Goal: Check status: Check status

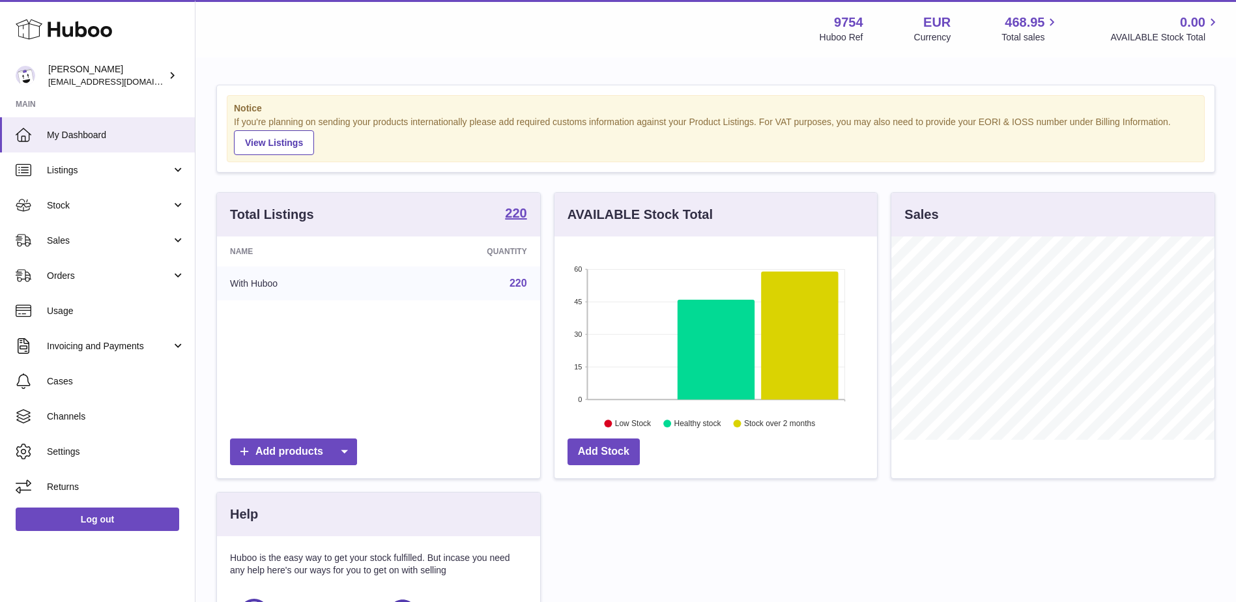
scroll to position [203, 322]
click at [100, 205] on span "Stock" at bounding box center [109, 205] width 124 height 12
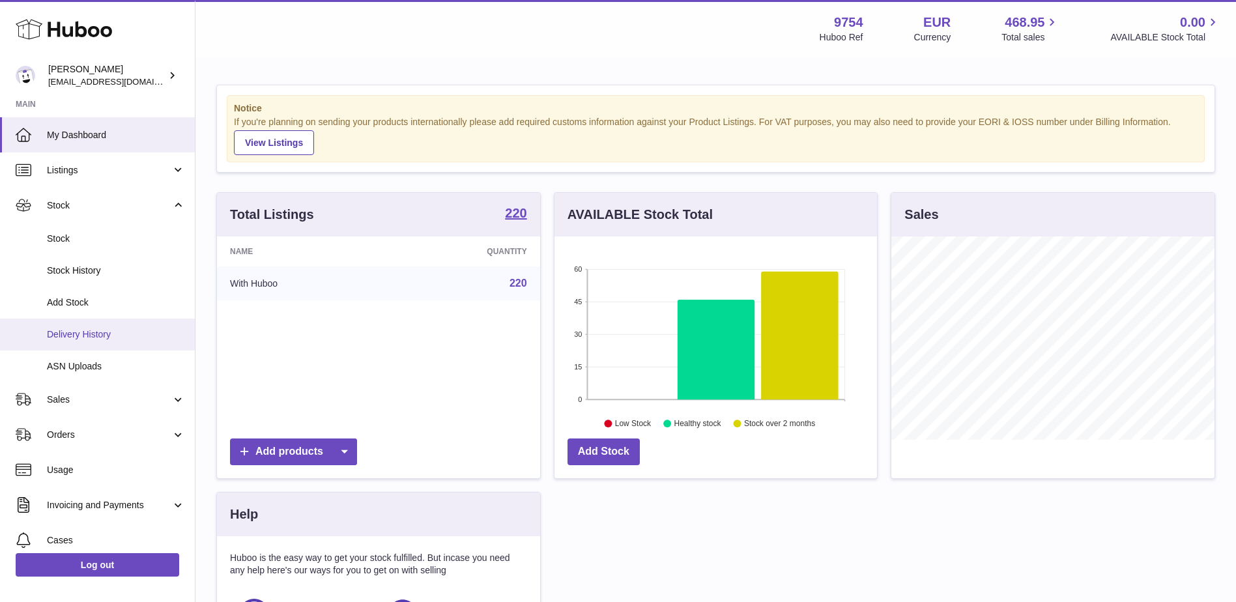
click at [117, 339] on span "Delivery History" at bounding box center [116, 334] width 138 height 12
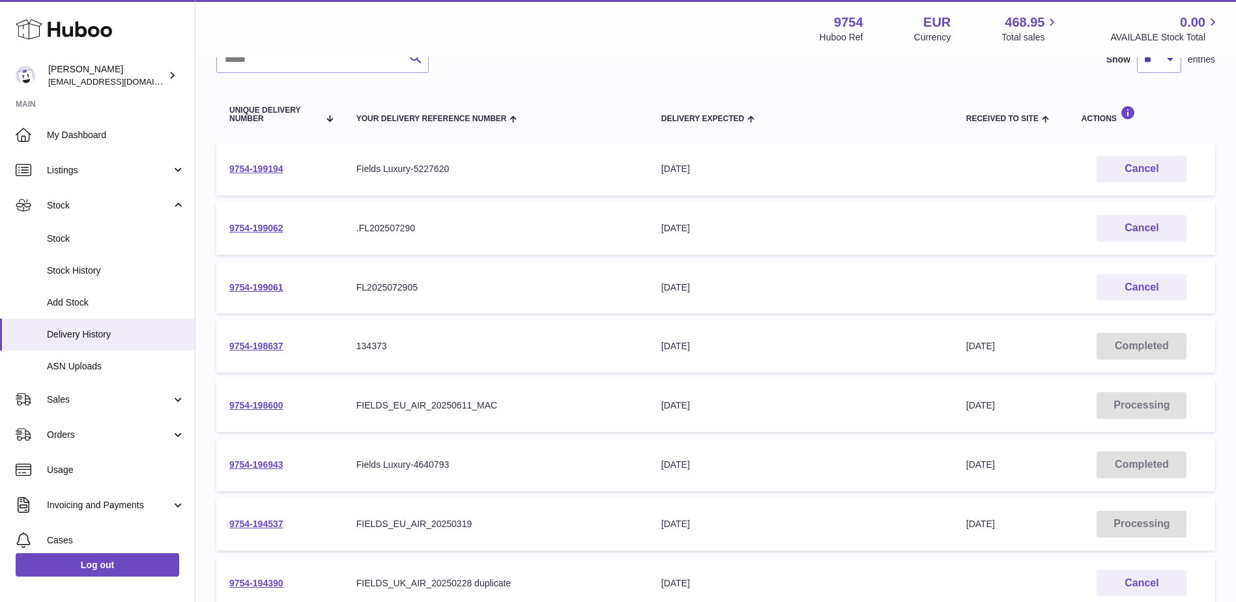
scroll to position [130, 0]
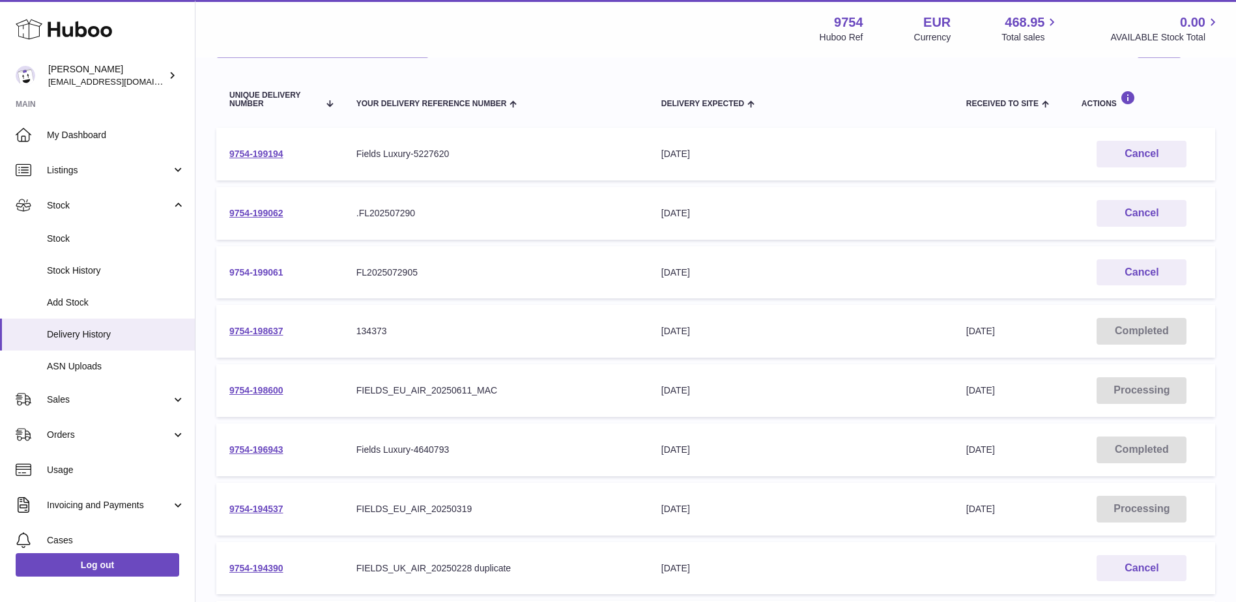
click at [248, 273] on link "9754-199061" at bounding box center [256, 272] width 54 height 10
click at [233, 150] on link "9754-199194" at bounding box center [256, 154] width 54 height 10
click at [243, 328] on link "9754-198637" at bounding box center [256, 331] width 54 height 10
click at [266, 394] on link "9754-198600" at bounding box center [256, 390] width 54 height 10
click at [261, 268] on link "9754-199061" at bounding box center [256, 272] width 54 height 10
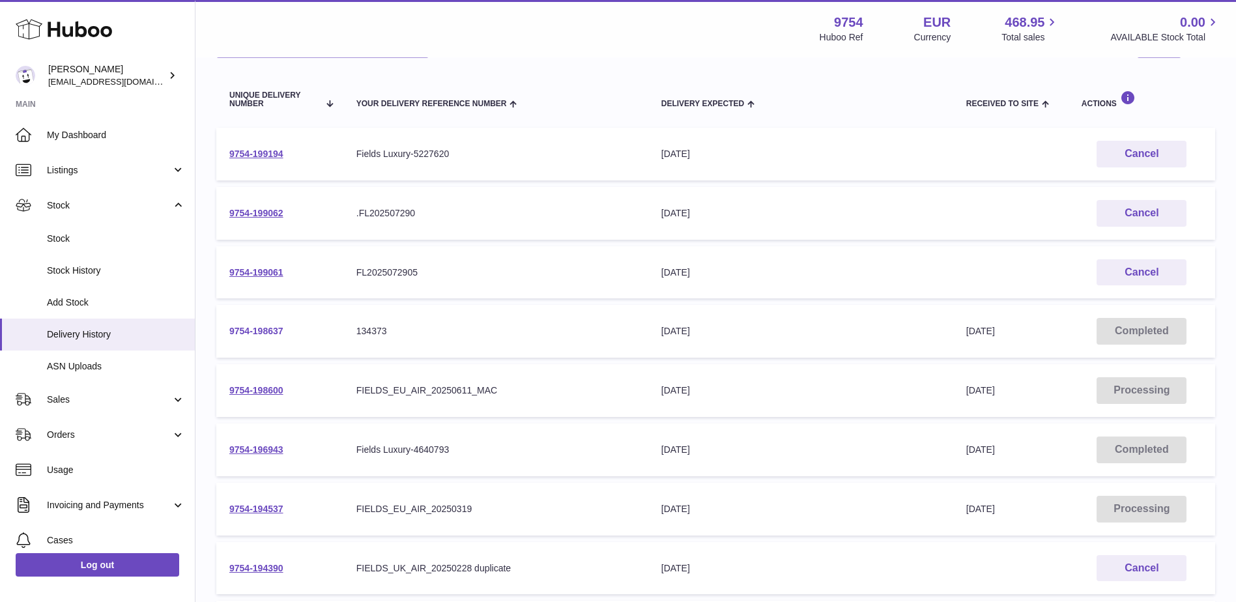
click at [252, 329] on link "9754-198637" at bounding box center [256, 331] width 54 height 10
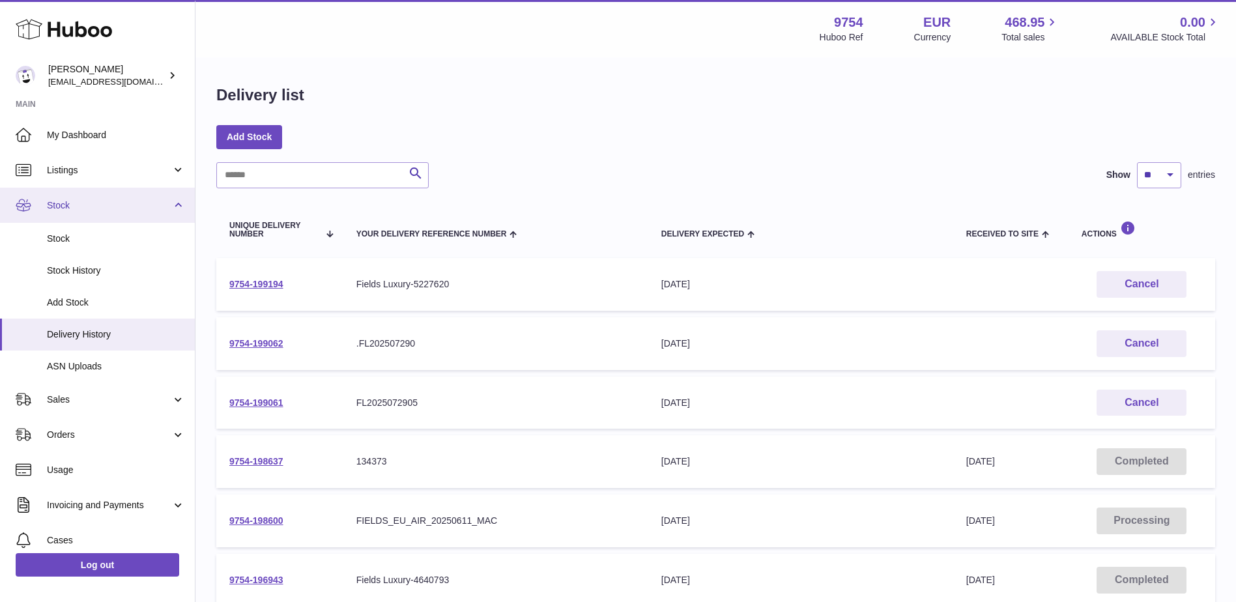
drag, startPoint x: 131, startPoint y: 171, endPoint x: 116, endPoint y: 229, distance: 59.2
click at [131, 171] on span "Listings" at bounding box center [109, 170] width 124 height 12
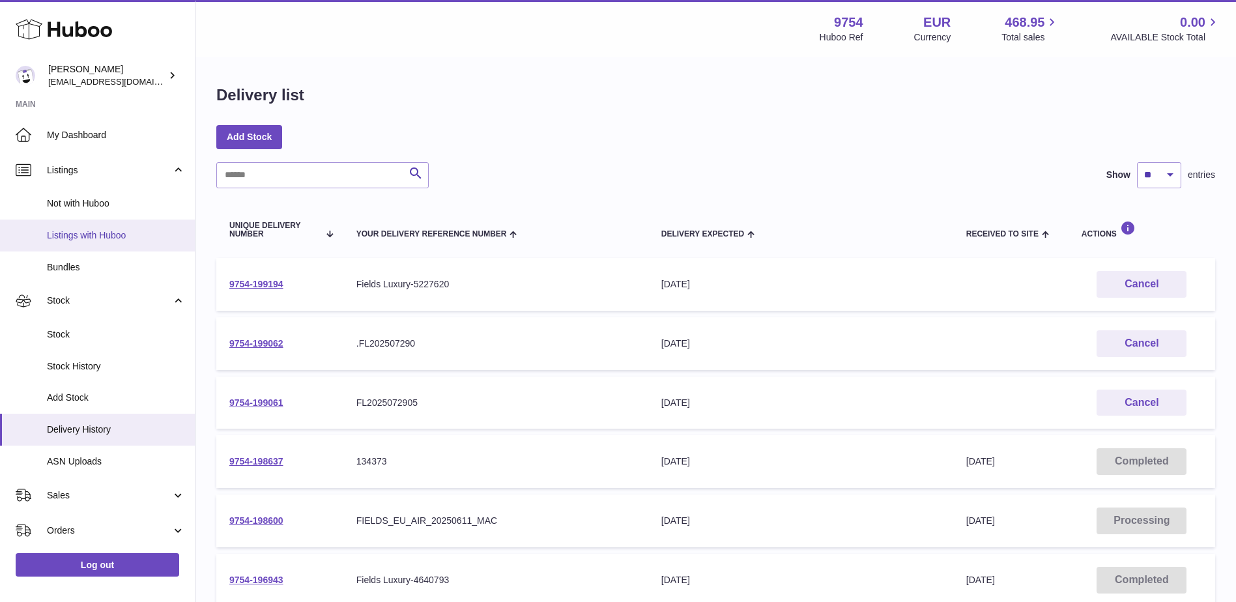
click at [117, 240] on span "Listings with Huboo" at bounding box center [116, 235] width 138 height 12
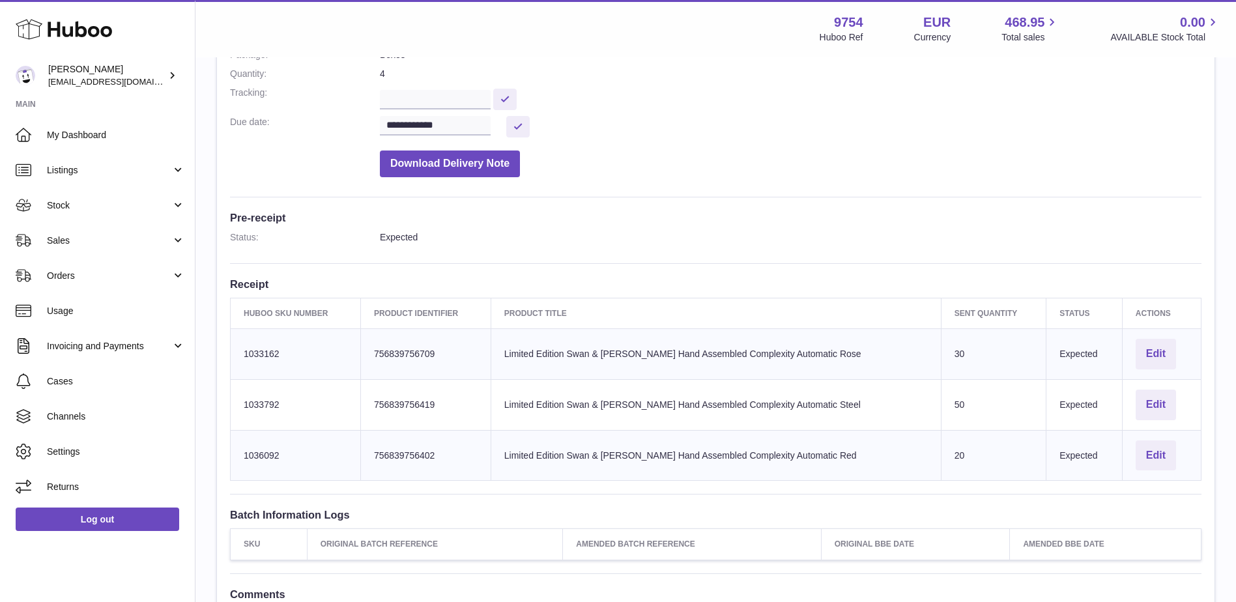
scroll to position [65, 0]
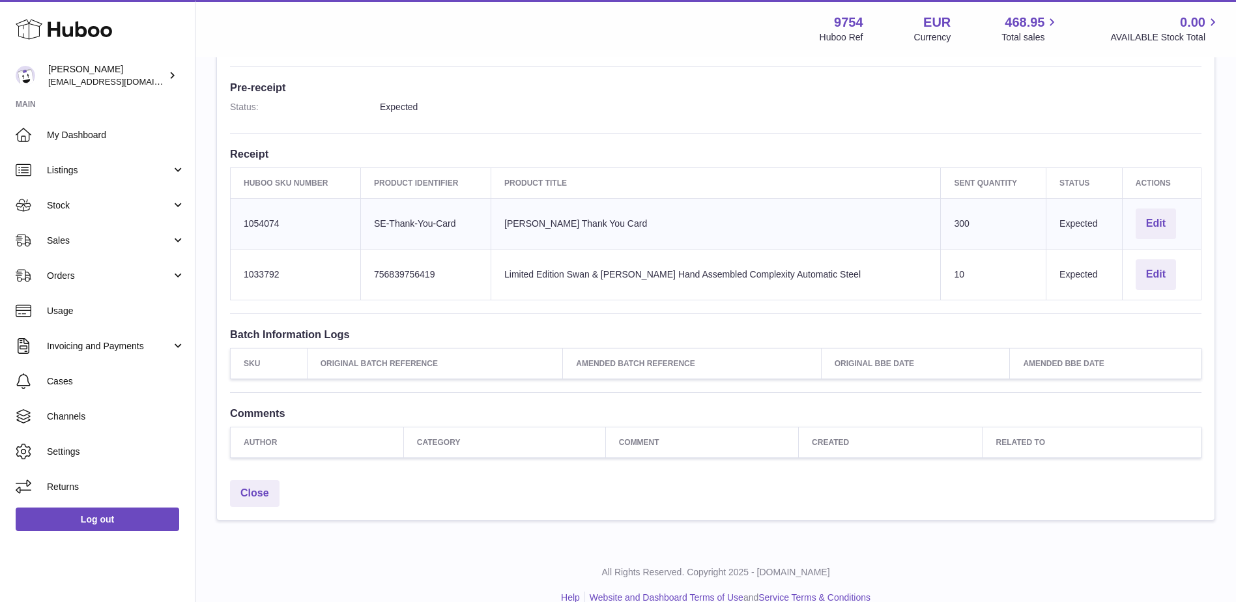
scroll to position [261, 0]
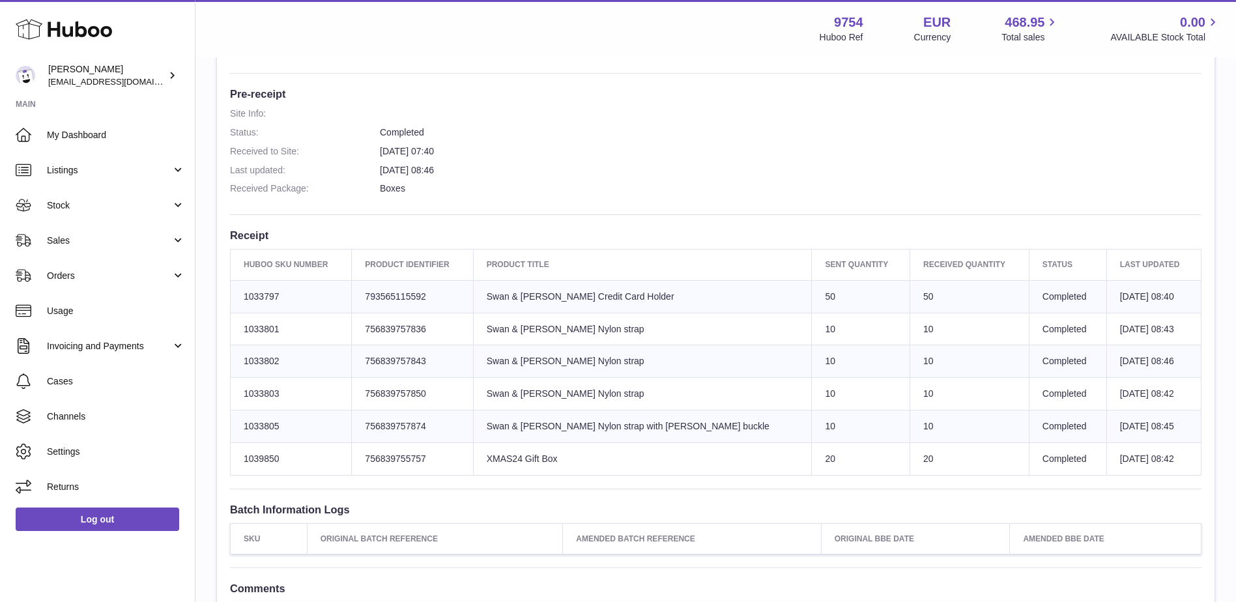
scroll to position [326, 0]
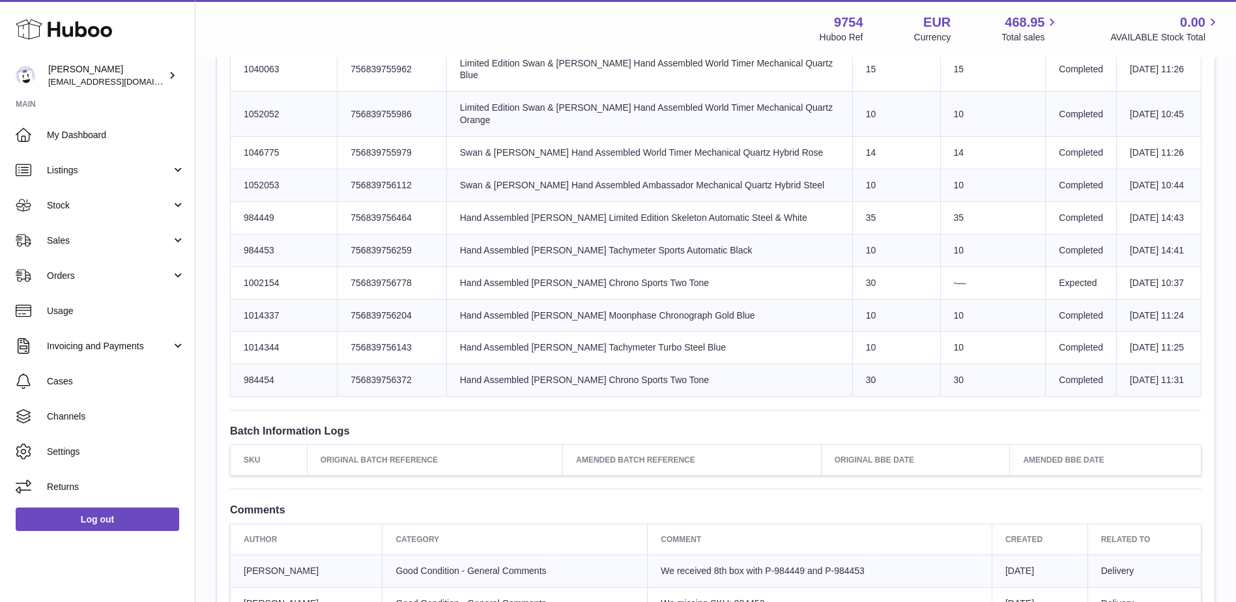
scroll to position [717, 0]
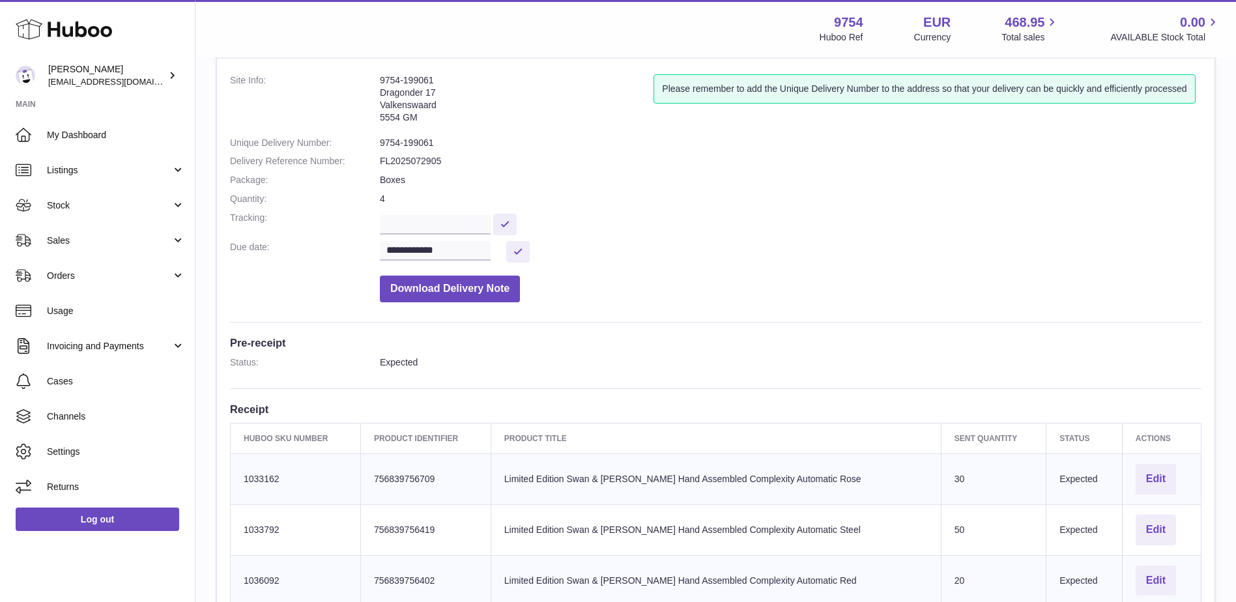
scroll to position [65, 0]
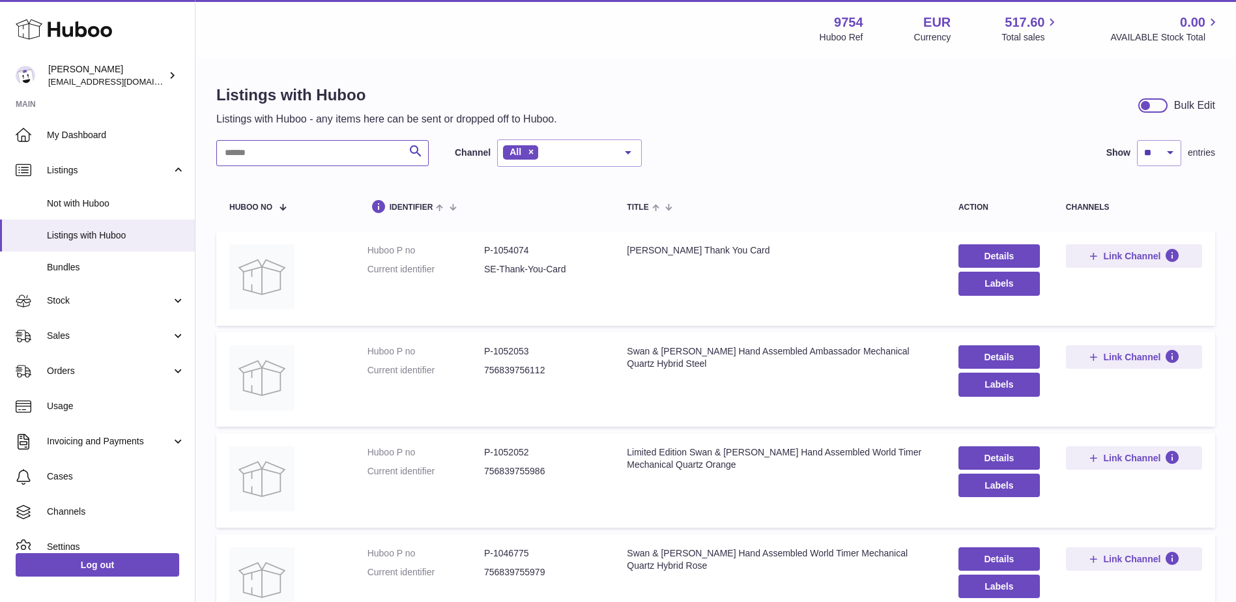
paste input "********"
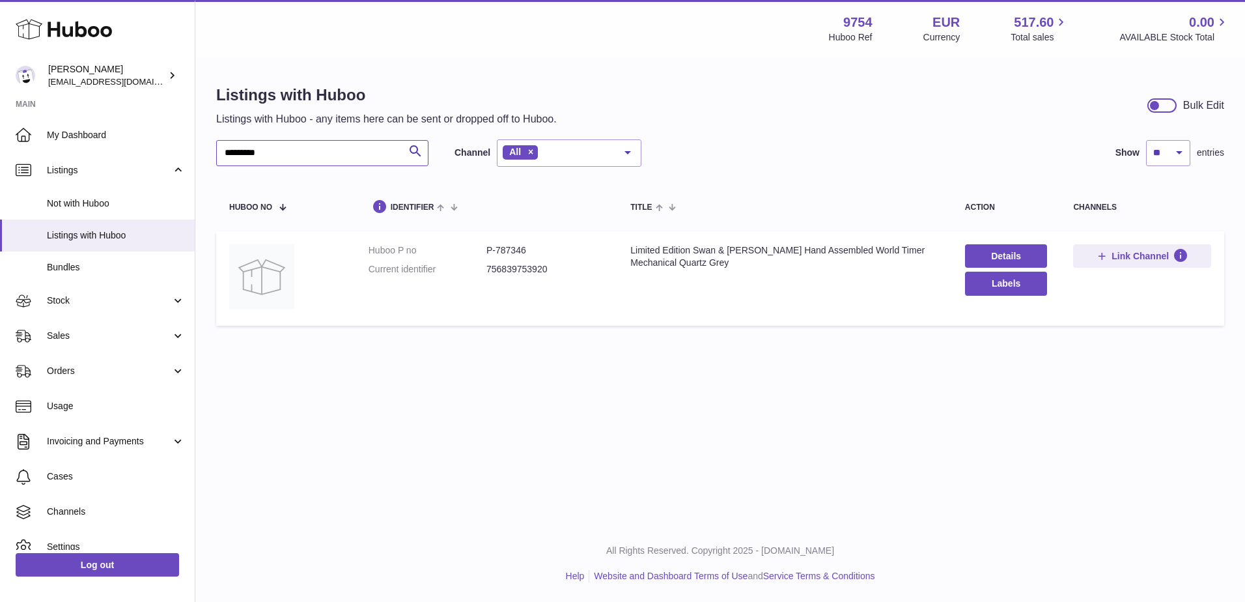
type input "********"
click at [127, 301] on span "Stock" at bounding box center [109, 300] width 124 height 12
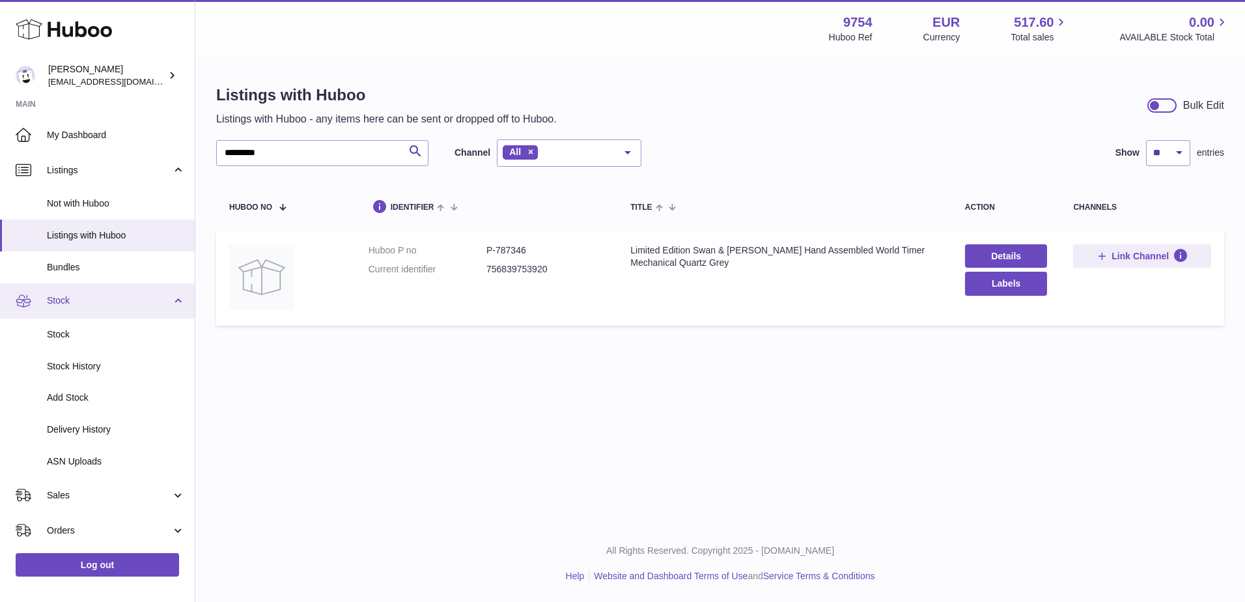
click at [128, 307] on link "Stock" at bounding box center [97, 300] width 195 height 35
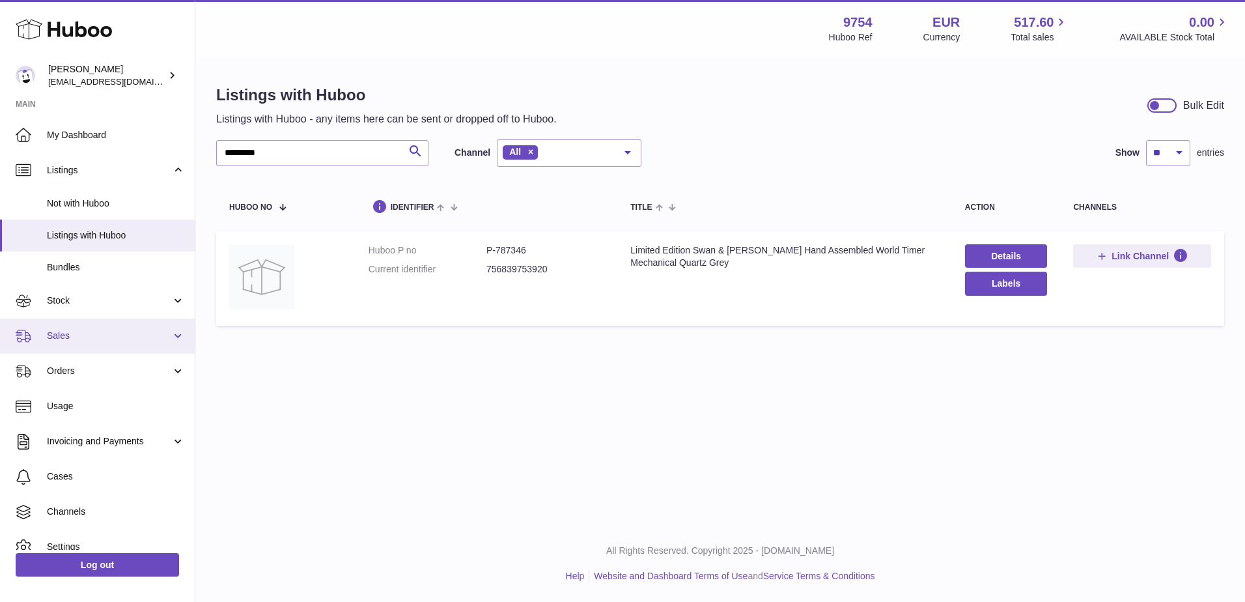
click at [120, 345] on link "Sales" at bounding box center [97, 336] width 195 height 35
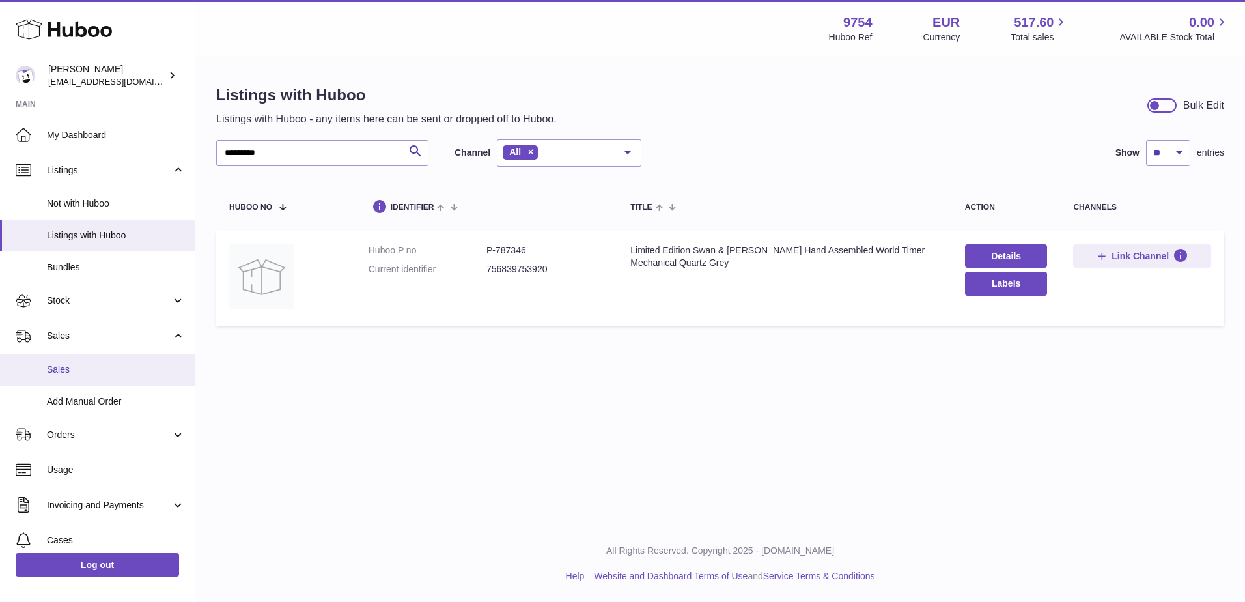
click at [124, 378] on link "Sales" at bounding box center [97, 370] width 195 height 32
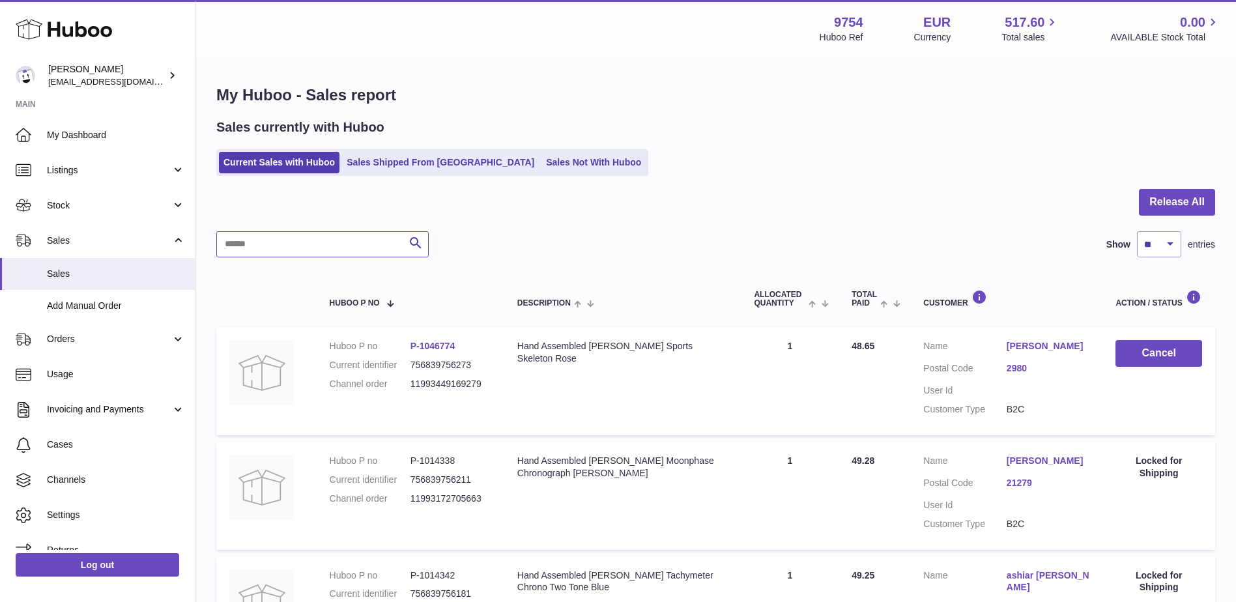
paste input "**********"
type input "**********"
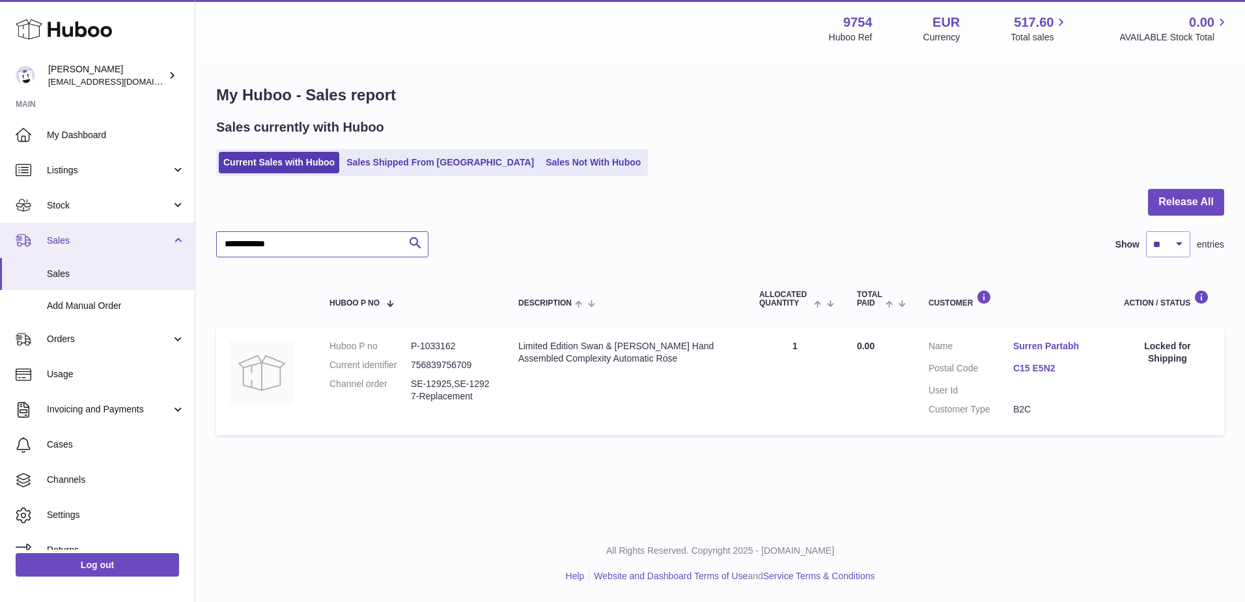
drag, startPoint x: 345, startPoint y: 241, endPoint x: 57, endPoint y: 245, distance: 288.6
click at [57, 245] on div "Huboo [PERSON_NAME] [EMAIL_ADDRESS][DOMAIN_NAME] Main My Dashboard Listings Not…" at bounding box center [622, 301] width 1245 height 602
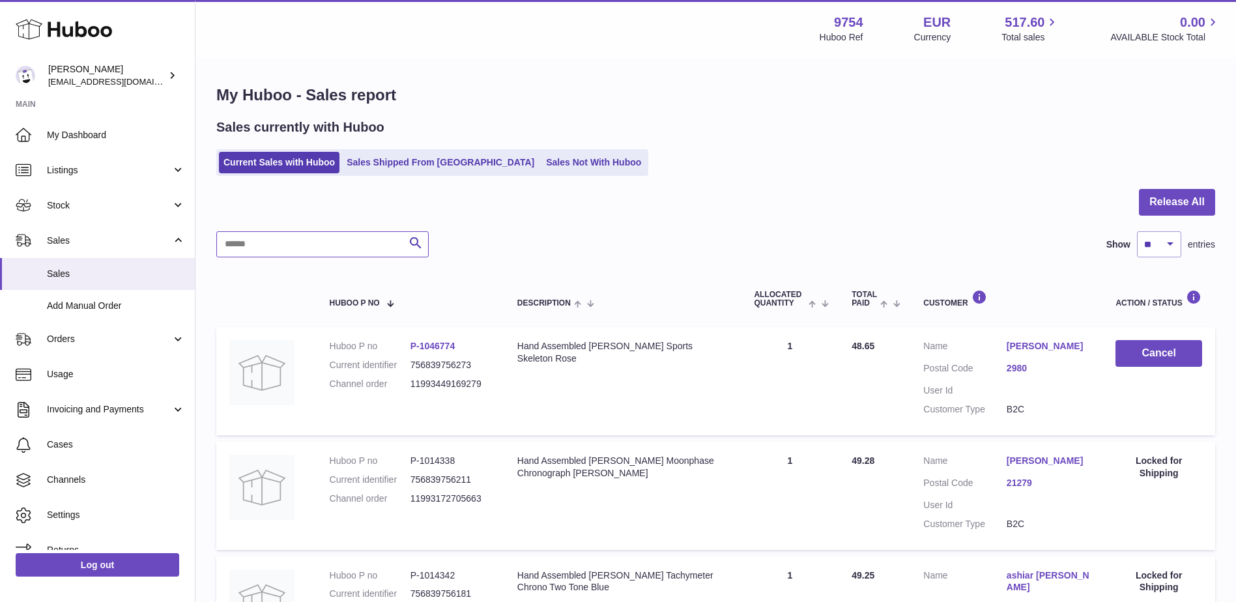
paste input "**********"
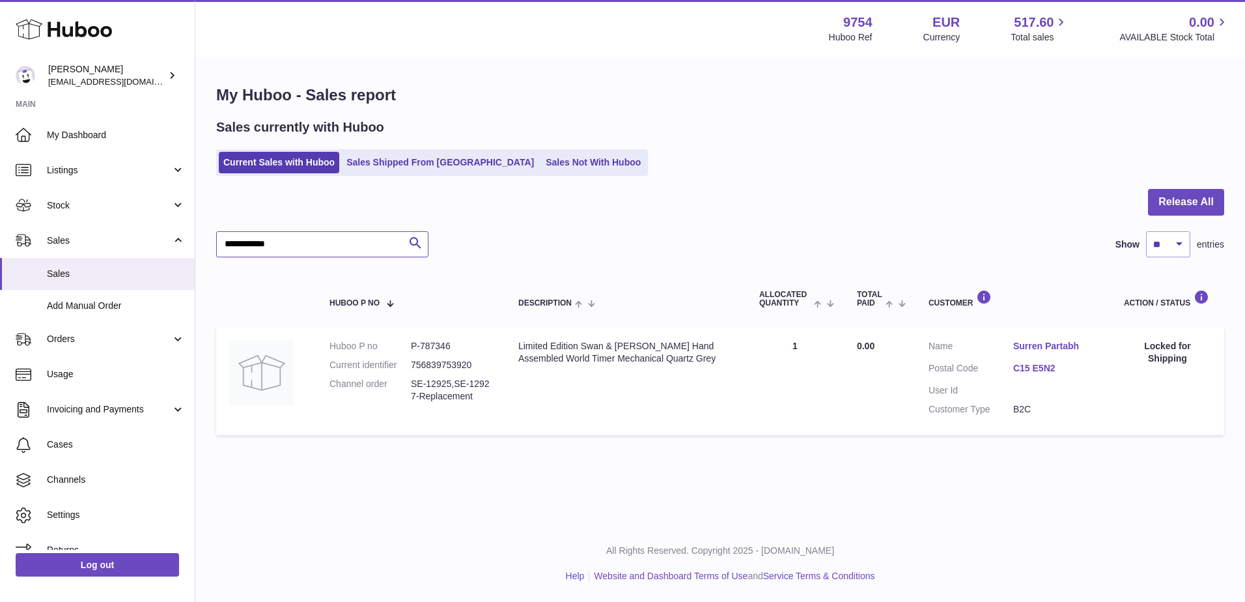
type input "**********"
click at [141, 180] on link "Listings" at bounding box center [97, 169] width 195 height 35
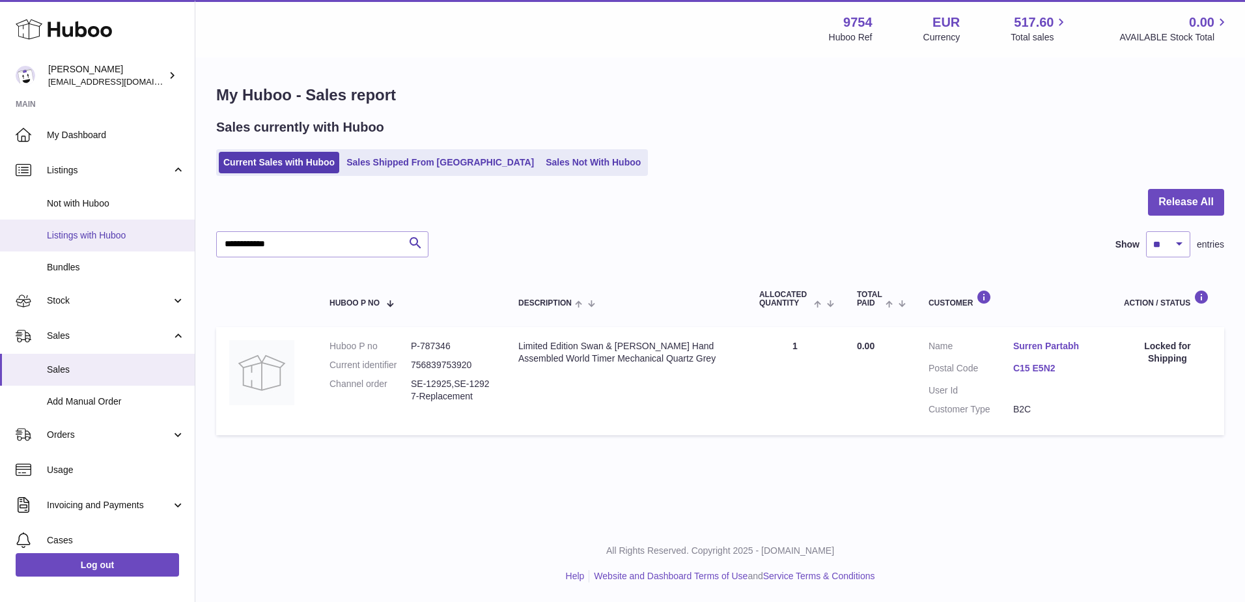
click at [136, 229] on span "Listings with Huboo" at bounding box center [116, 235] width 138 height 12
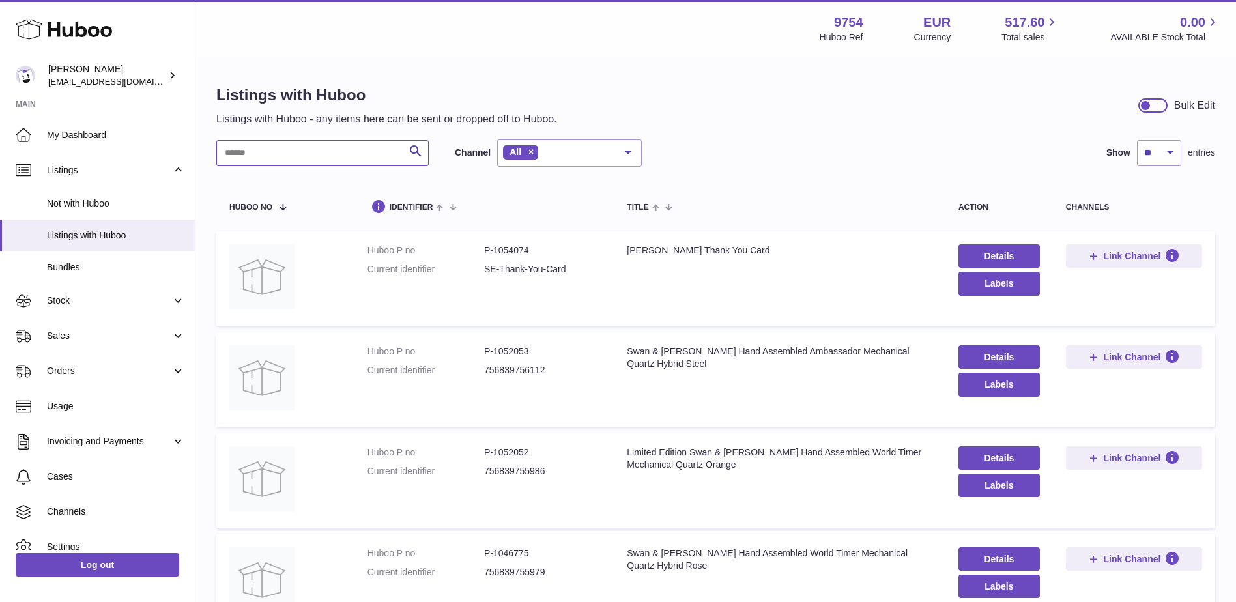
click at [384, 159] on input "text" at bounding box center [322, 153] width 212 height 26
paste input "*******"
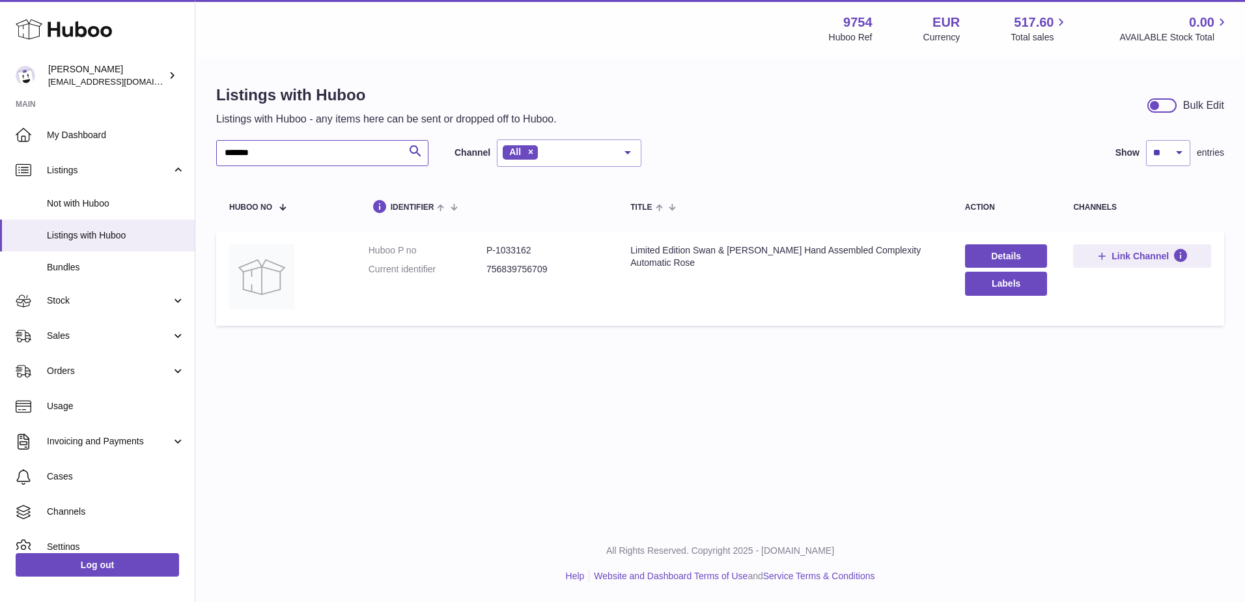
type input "*******"
click at [951, 247] on td "Title Limited Edition Swan & Edgar Hand Assembled Complexity Automatic Rose" at bounding box center [785, 278] width 335 height 94
drag, startPoint x: 951, startPoint y: 247, endPoint x: 631, endPoint y: 248, distance: 319.8
click at [631, 248] on td "Title Limited Edition Swan & Edgar Hand Assembled Complexity Automatic Rose" at bounding box center [785, 278] width 335 height 94
copy div "Limited Edition Swan & [PERSON_NAME] Hand Assembled Complexity Automatic Rose"
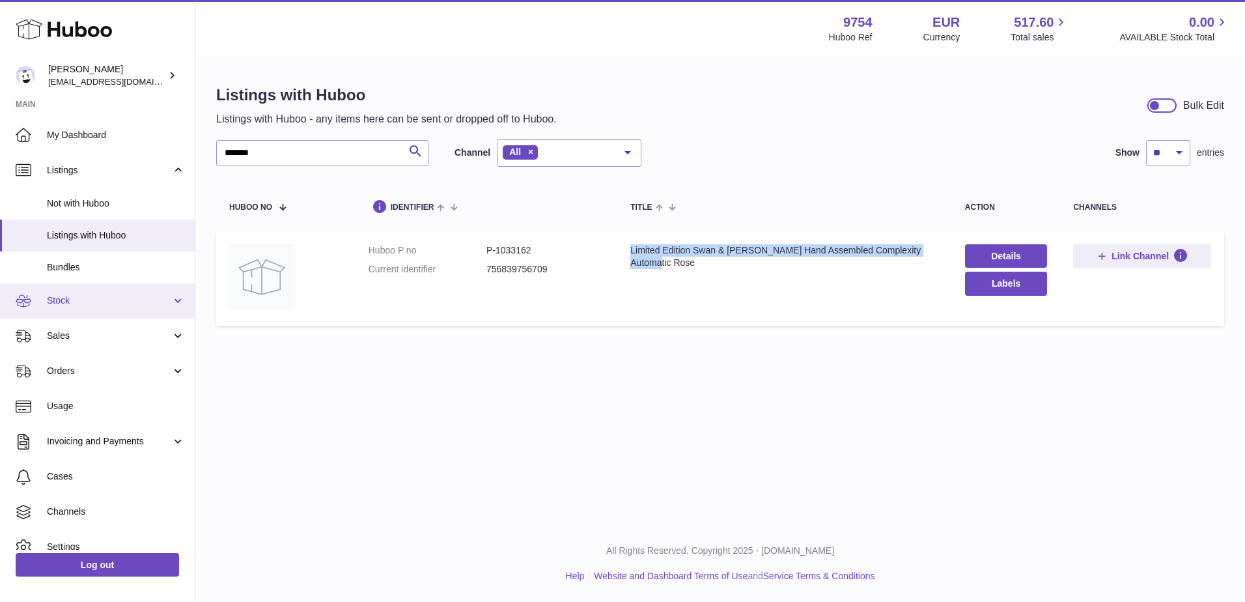
click at [133, 302] on span "Stock" at bounding box center [109, 300] width 124 height 12
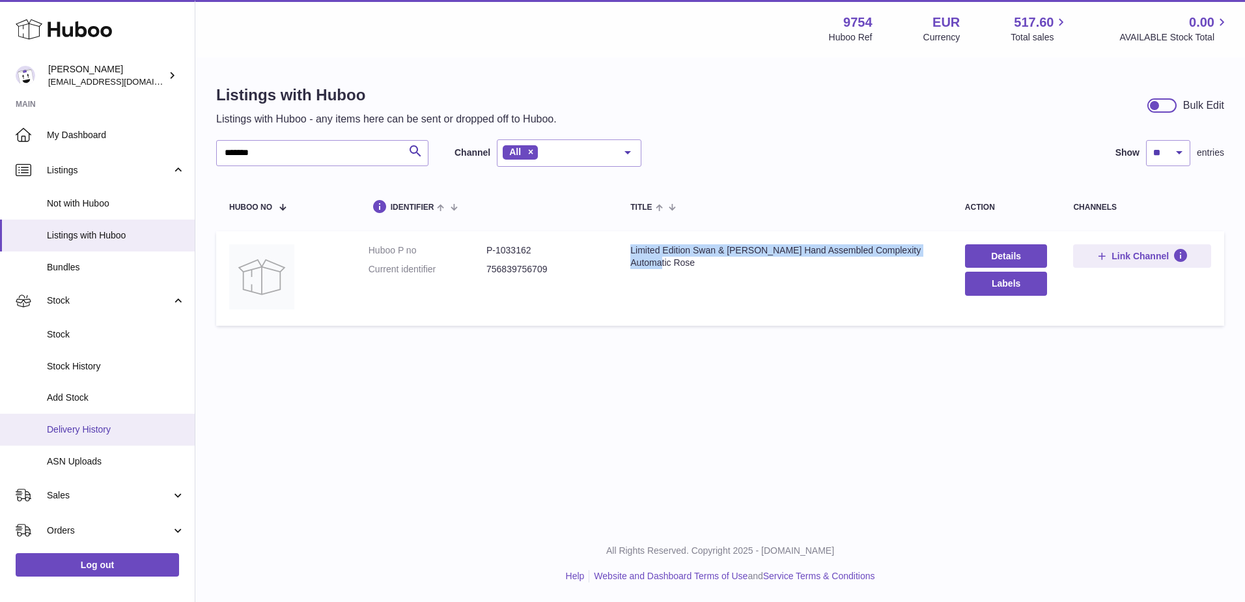
click at [104, 427] on span "Delivery History" at bounding box center [116, 429] width 138 height 12
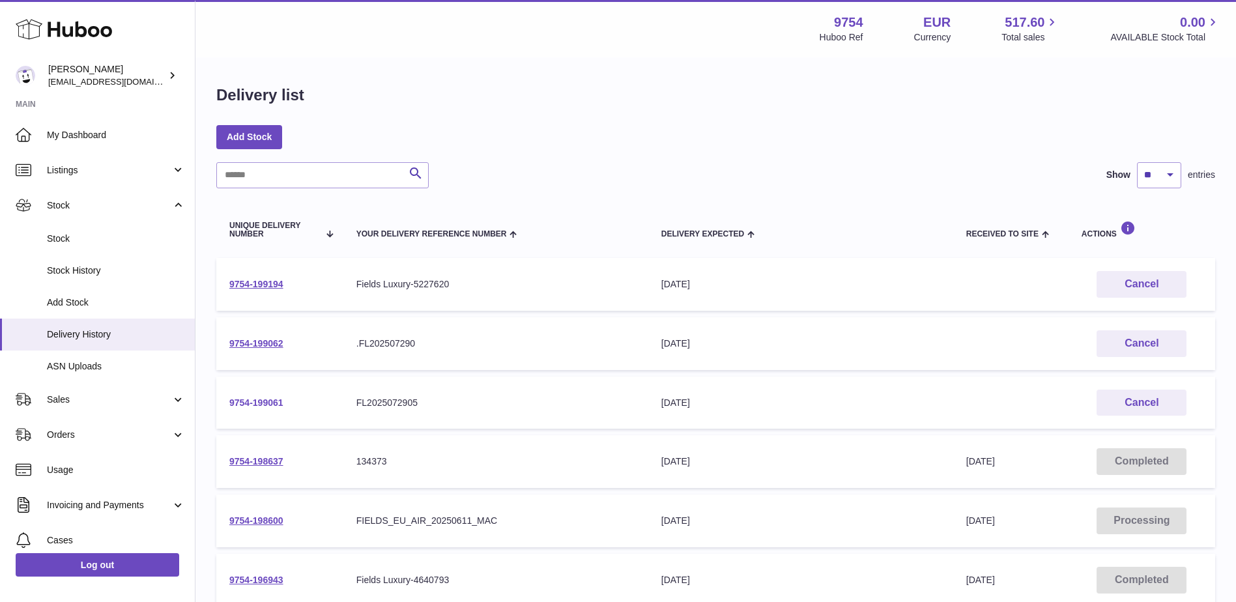
click at [263, 398] on link "9754-199061" at bounding box center [256, 402] width 54 height 10
click at [239, 339] on link "9754-199062" at bounding box center [256, 343] width 54 height 10
click at [268, 280] on link "9754-199194" at bounding box center [256, 284] width 54 height 10
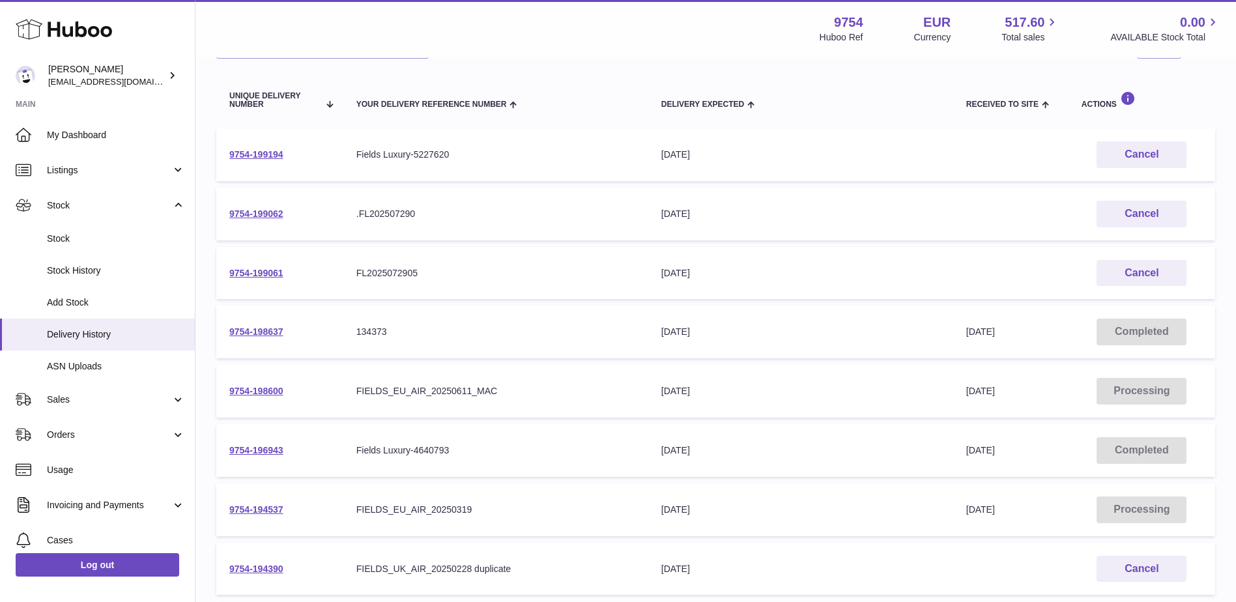
scroll to position [130, 0]
click at [272, 274] on link "9754-199061" at bounding box center [256, 272] width 54 height 10
drag, startPoint x: 264, startPoint y: 331, endPoint x: 356, endPoint y: 294, distance: 98.2
click at [264, 331] on link "9754-198637" at bounding box center [256, 331] width 54 height 10
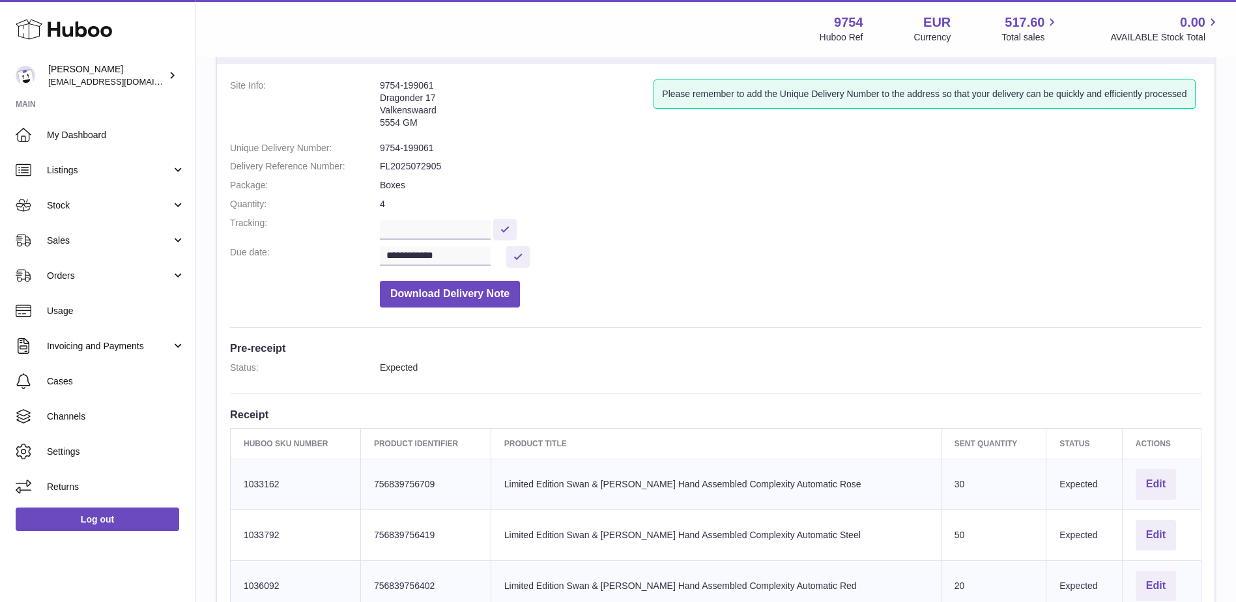
scroll to position [130, 0]
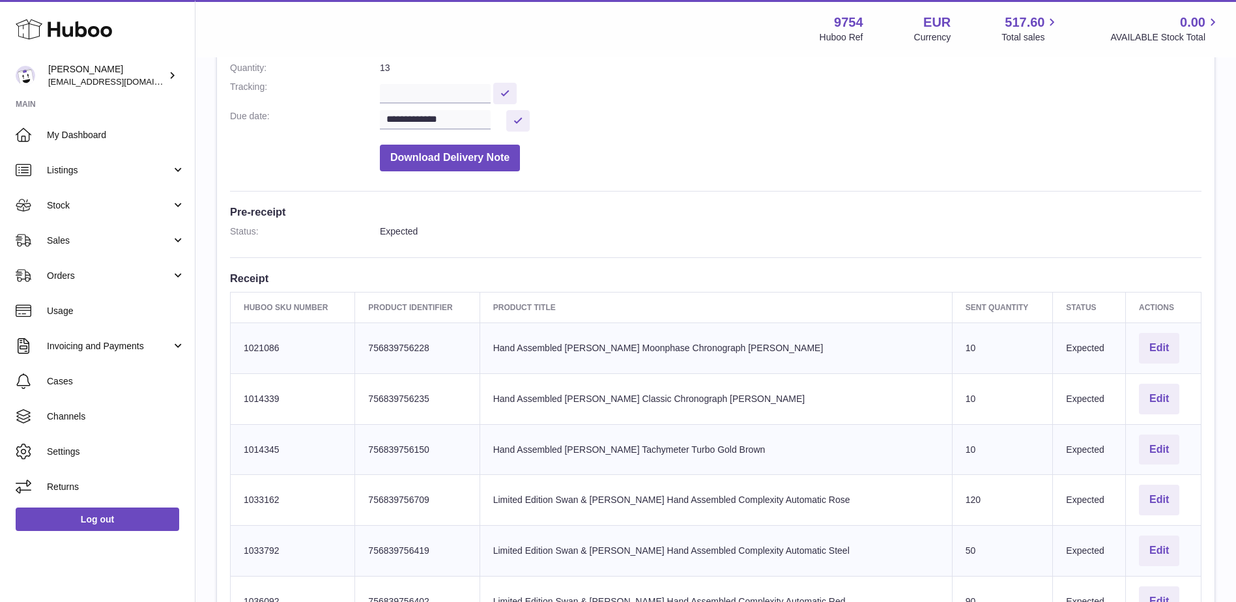
scroll to position [195, 0]
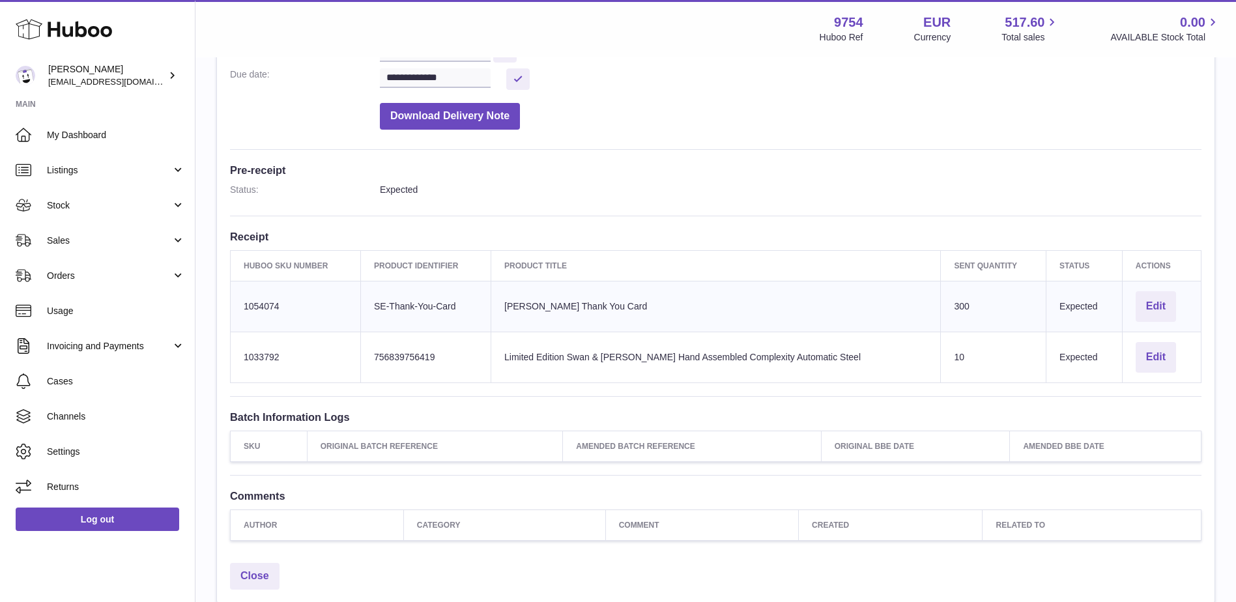
scroll to position [65, 0]
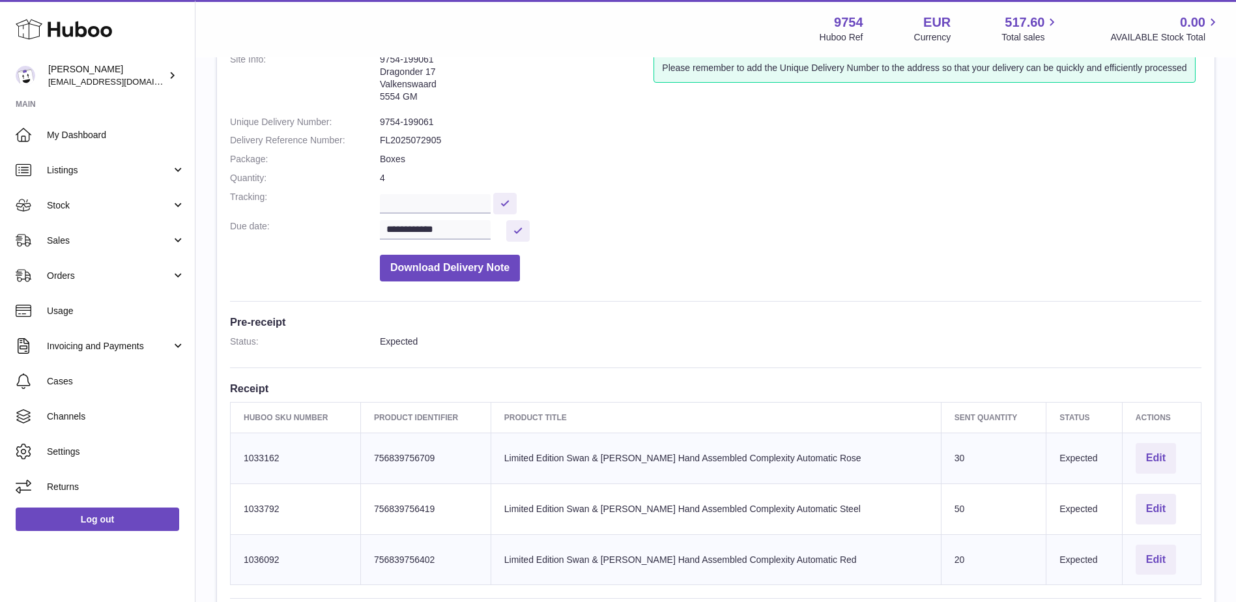
scroll to position [71, 0]
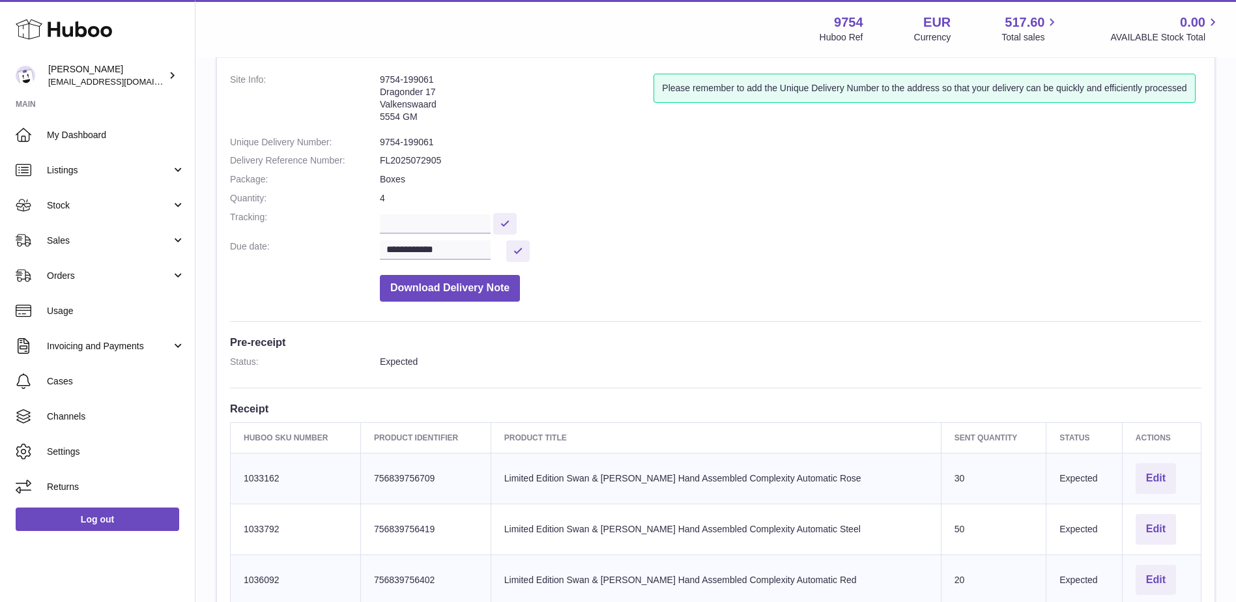
drag, startPoint x: 476, startPoint y: 79, endPoint x: 381, endPoint y: 85, distance: 94.6
click at [381, 85] on address "9754-199061 Dragonder 17 Valkenswaard 5554 GM" at bounding box center [517, 102] width 274 height 56
copy address "9754-199061"
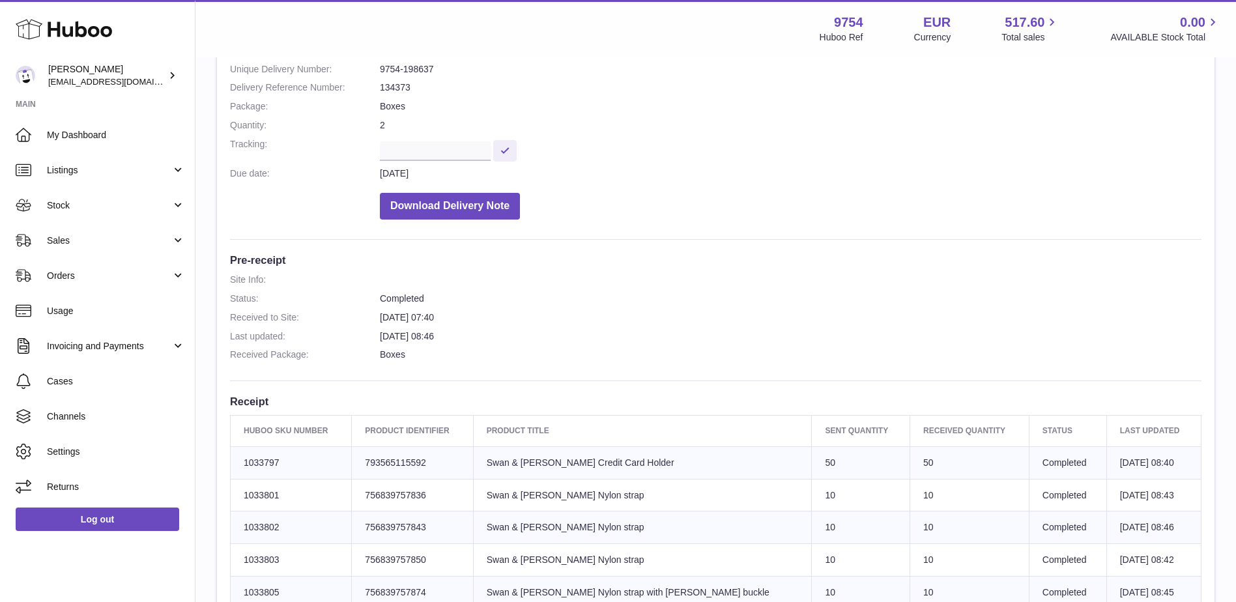
scroll to position [130, 0]
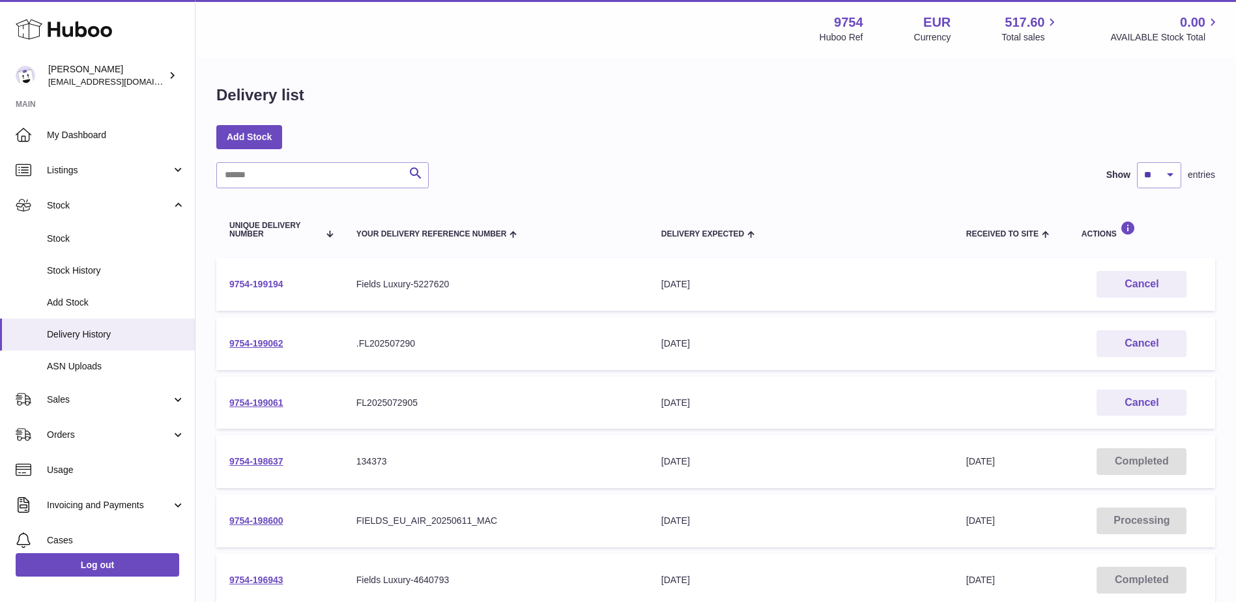
click at [259, 285] on link "9754-199194" at bounding box center [256, 284] width 54 height 10
click at [242, 397] on link "9754-199061" at bounding box center [256, 402] width 54 height 10
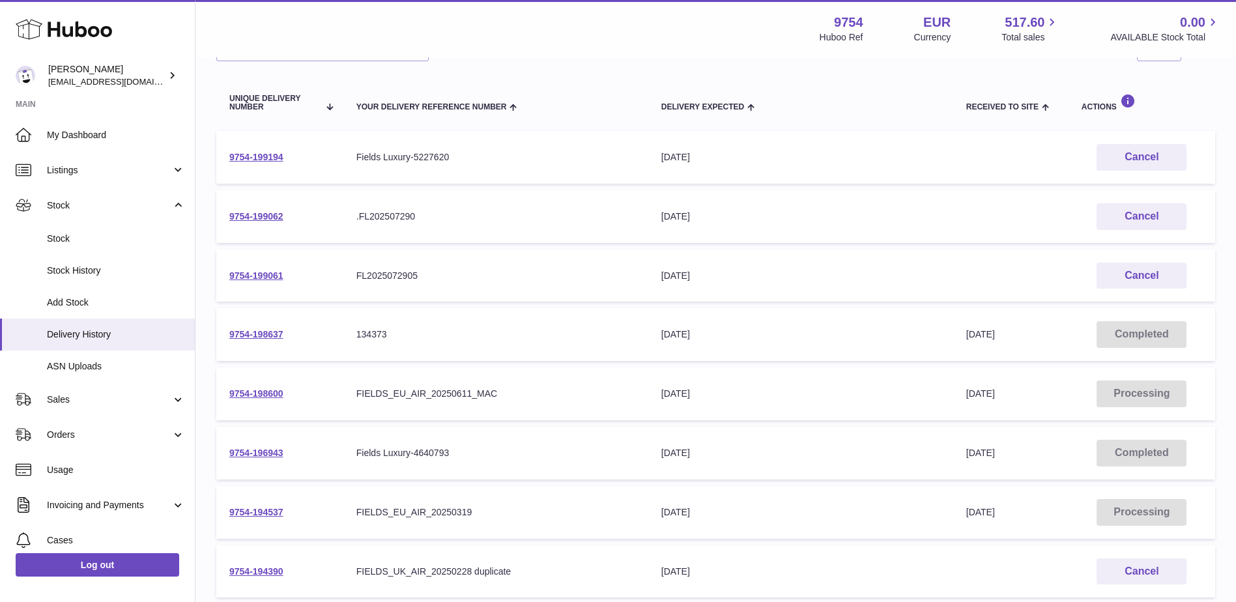
scroll to position [130, 0]
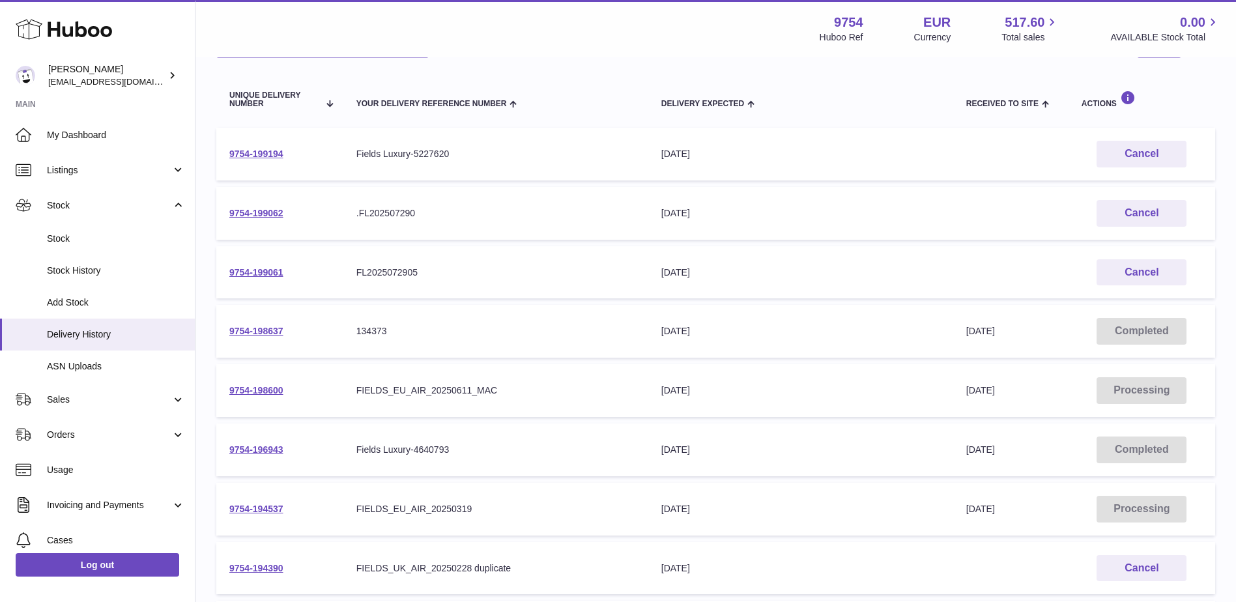
click at [258, 398] on td "9754-198600" at bounding box center [279, 390] width 127 height 53
click at [279, 393] on link "9754-198600" at bounding box center [256, 390] width 54 height 10
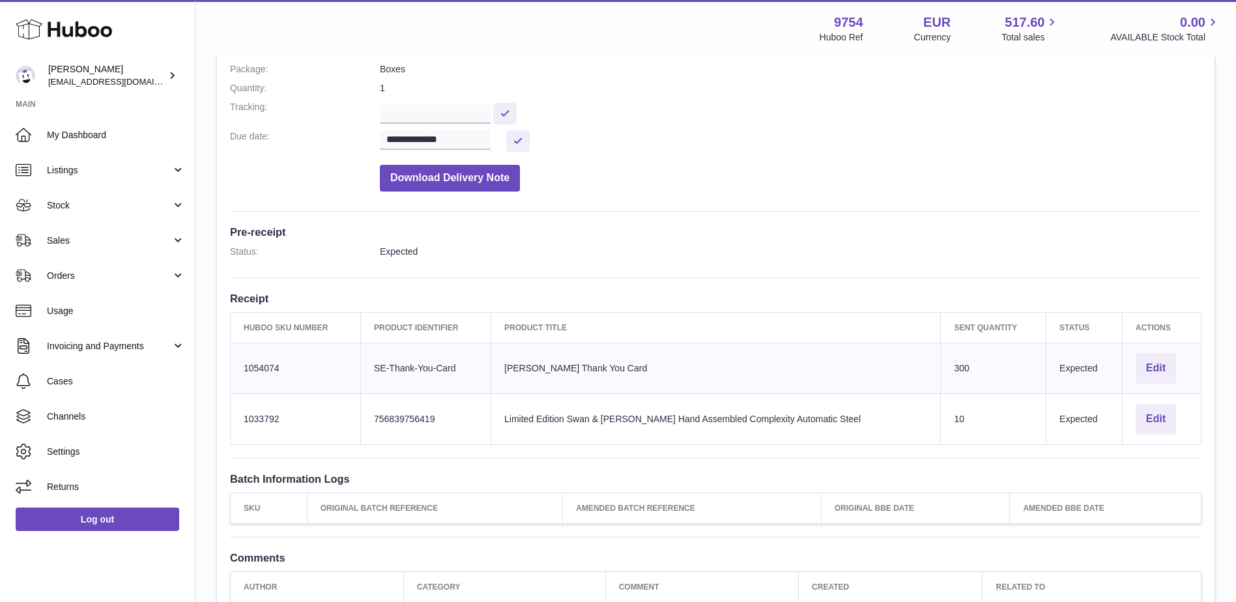
scroll to position [195, 0]
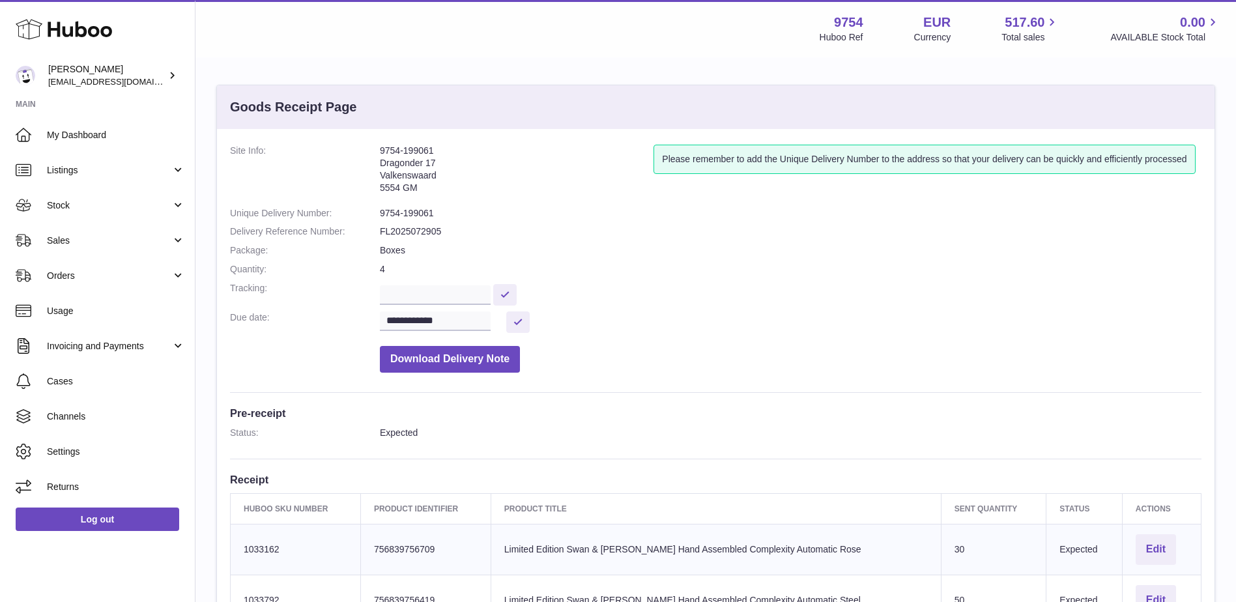
click at [370, 72] on div "**********" at bounding box center [715, 491] width 1040 height 864
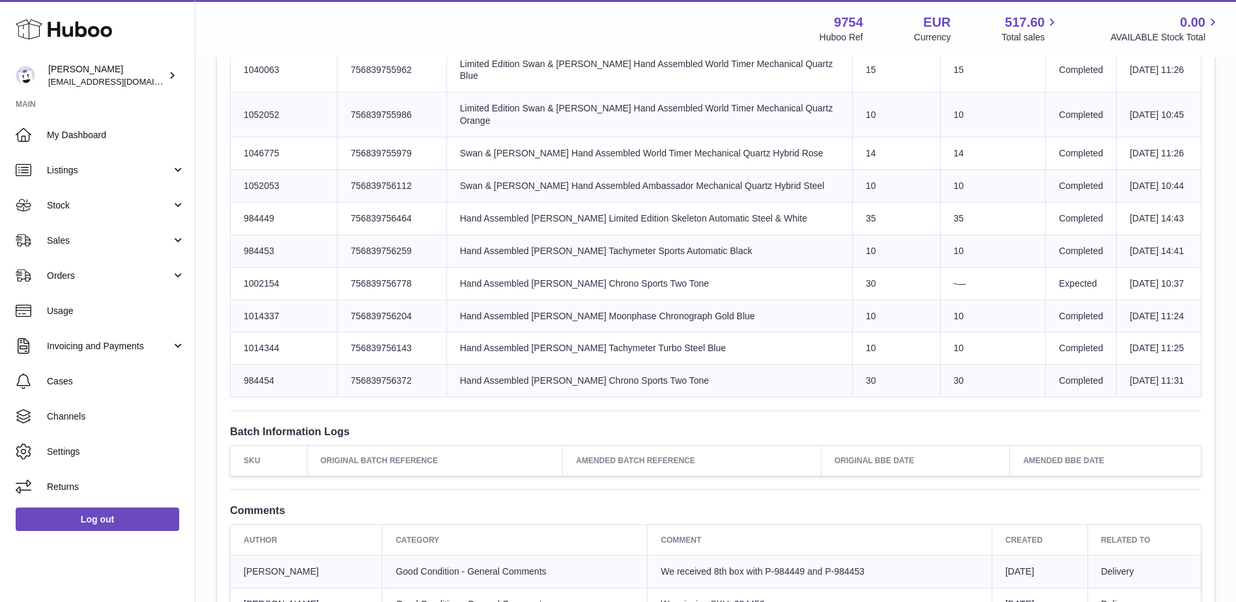
scroll to position [651, 0]
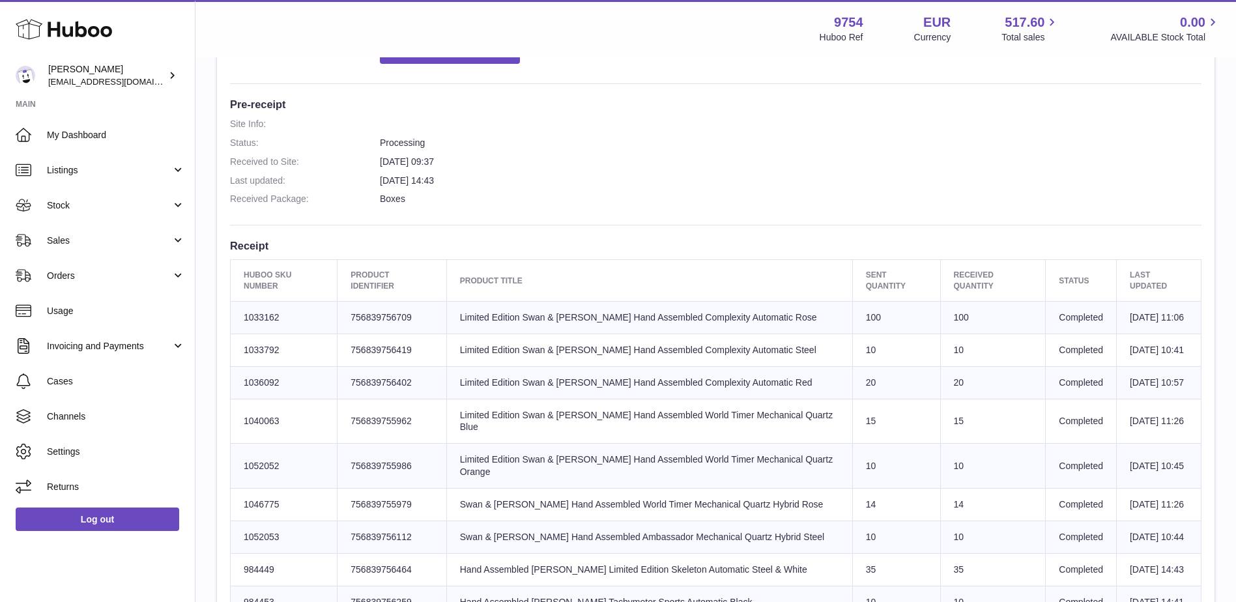
click at [724, 143] on div "**********" at bounding box center [715, 456] width 997 height 1255
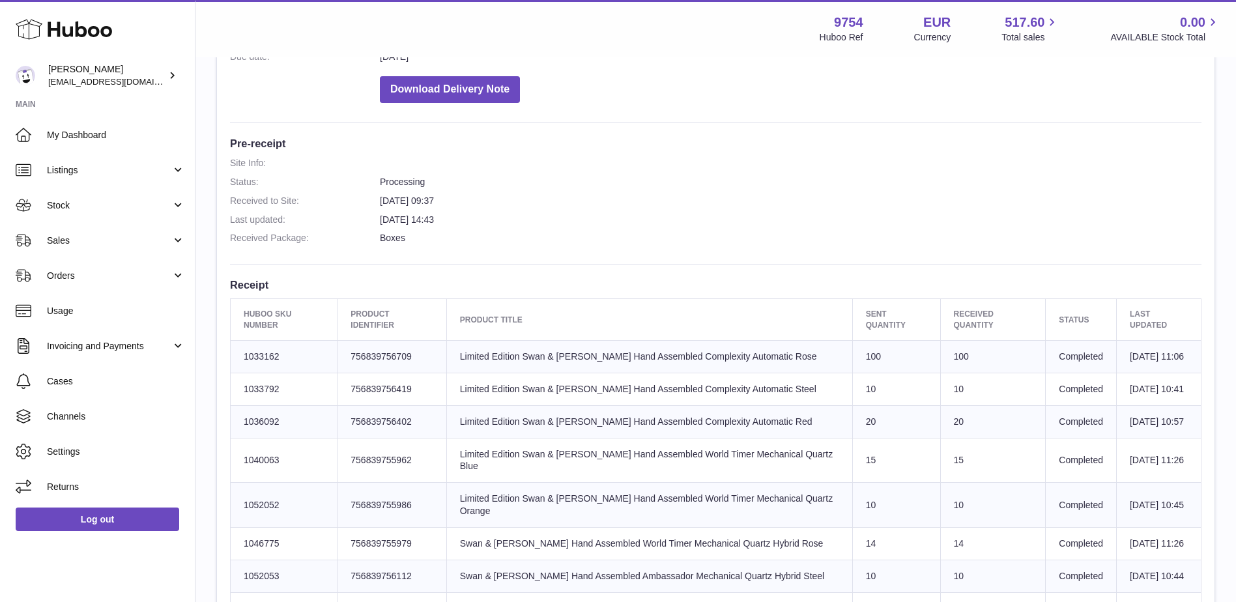
scroll to position [0, 0]
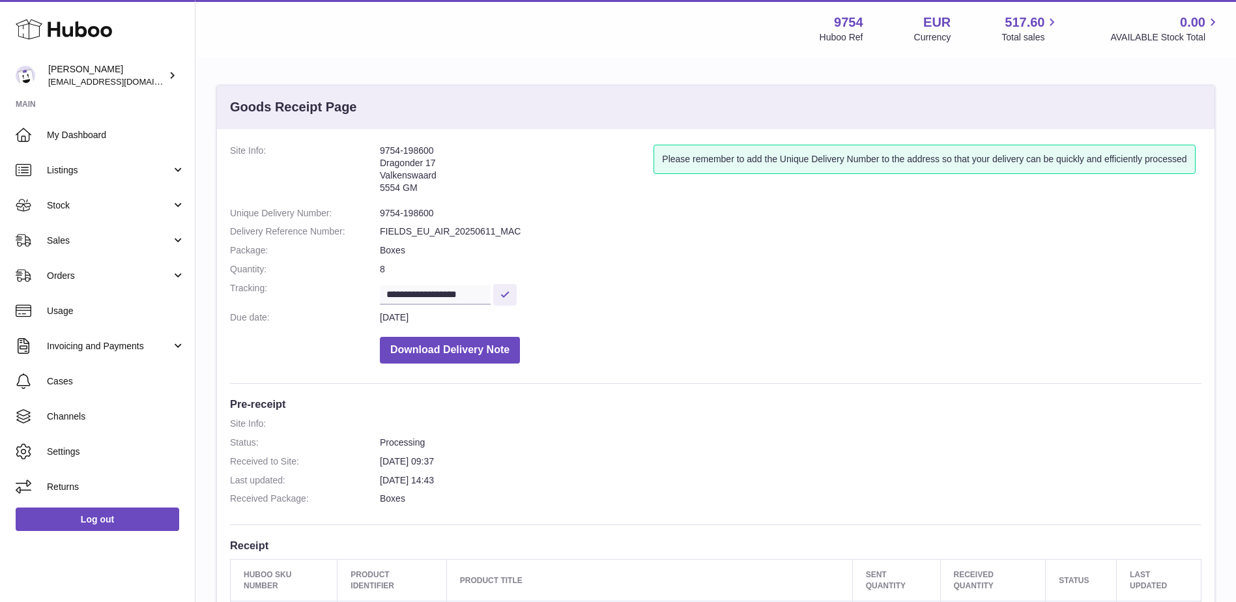
drag, startPoint x: 448, startPoint y: 143, endPoint x: 377, endPoint y: 145, distance: 71.0
copy dl "9754-198600"
click at [132, 180] on link "Listings" at bounding box center [97, 169] width 195 height 35
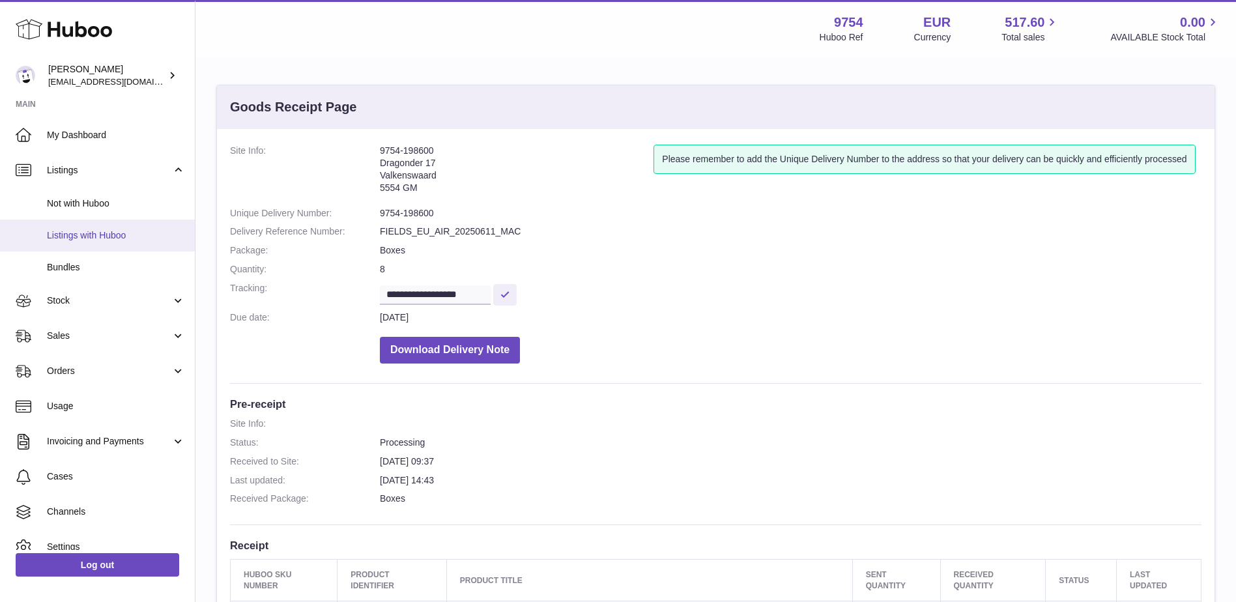
click at [118, 229] on span "Listings with Huboo" at bounding box center [116, 235] width 138 height 12
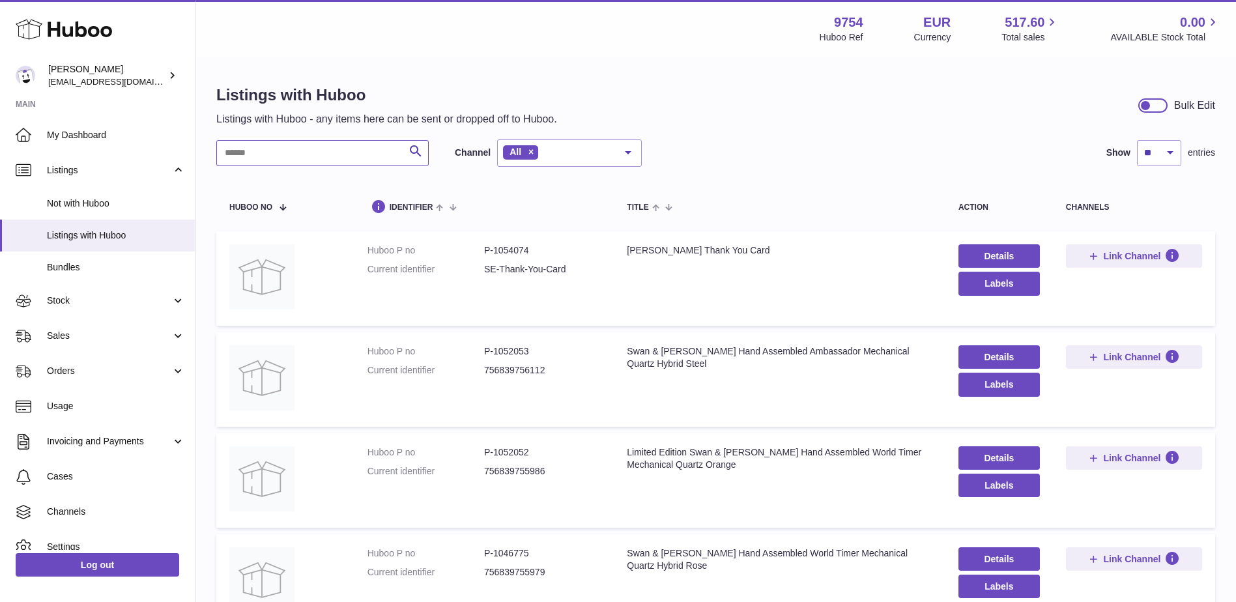
click at [272, 165] on input "text" at bounding box center [322, 153] width 212 height 26
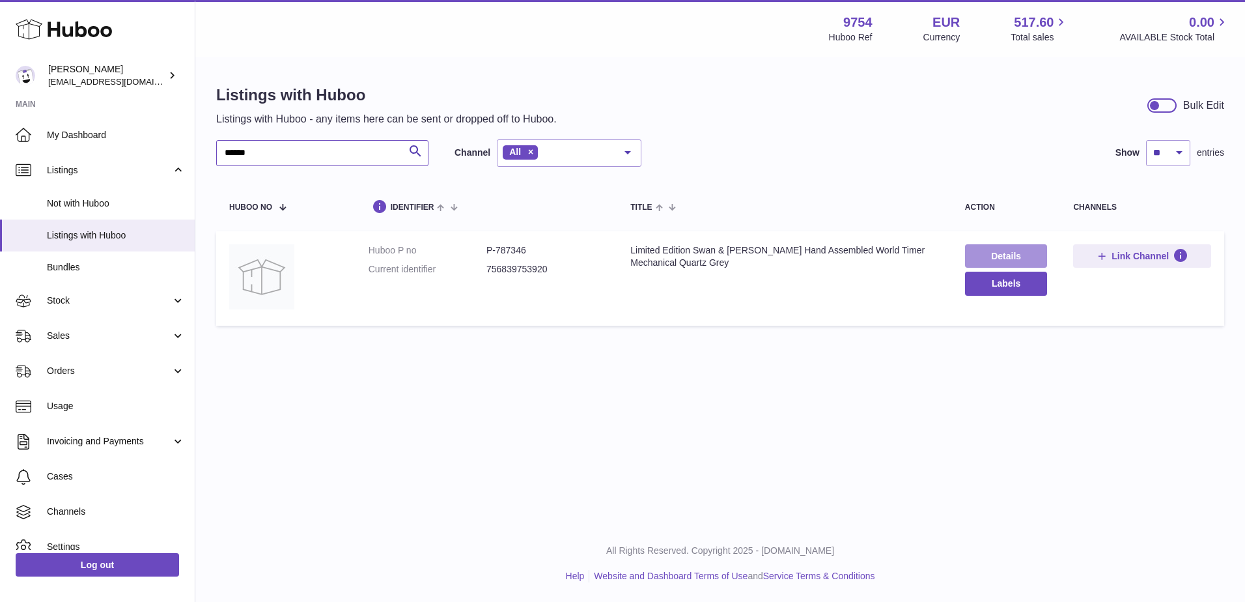
type input "******"
click at [1035, 254] on link "Details" at bounding box center [1006, 255] width 83 height 23
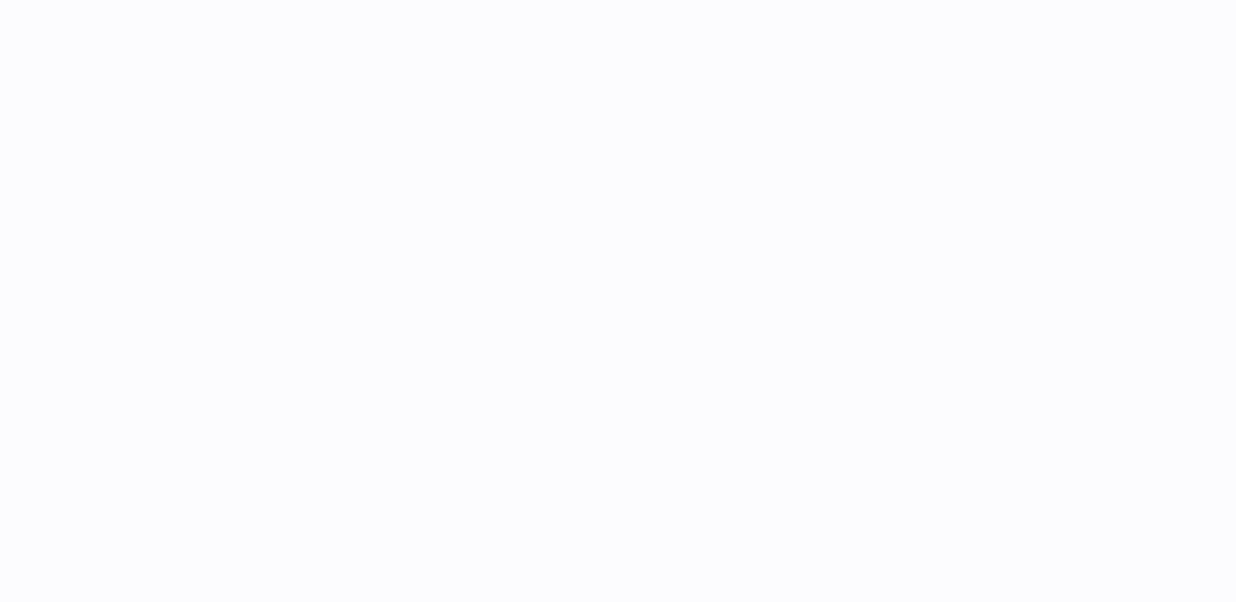
select select "**"
select select "****"
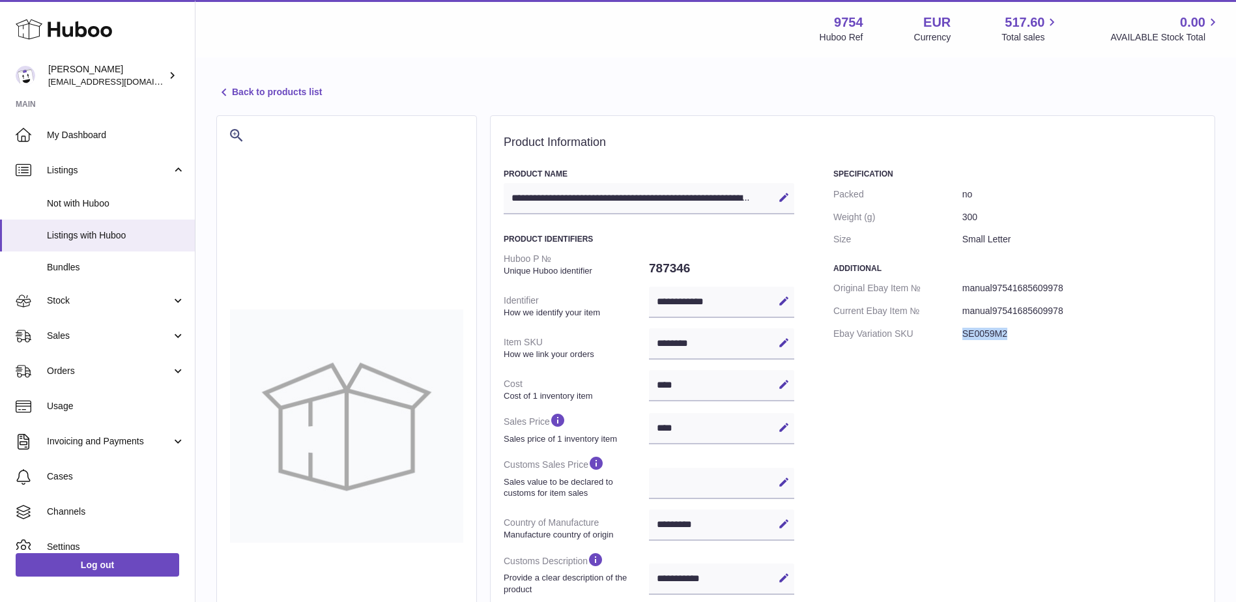
drag, startPoint x: 1016, startPoint y: 334, endPoint x: 950, endPoint y: 334, distance: 65.8
click at [950, 334] on dl "Original Ebay Item № manual97541685609978 Current Ebay Item № manual97541685609…" at bounding box center [1017, 311] width 368 height 68
drag, startPoint x: 114, startPoint y: 302, endPoint x: 111, endPoint y: 317, distance: 14.7
click at [114, 302] on span "Stock" at bounding box center [109, 300] width 124 height 12
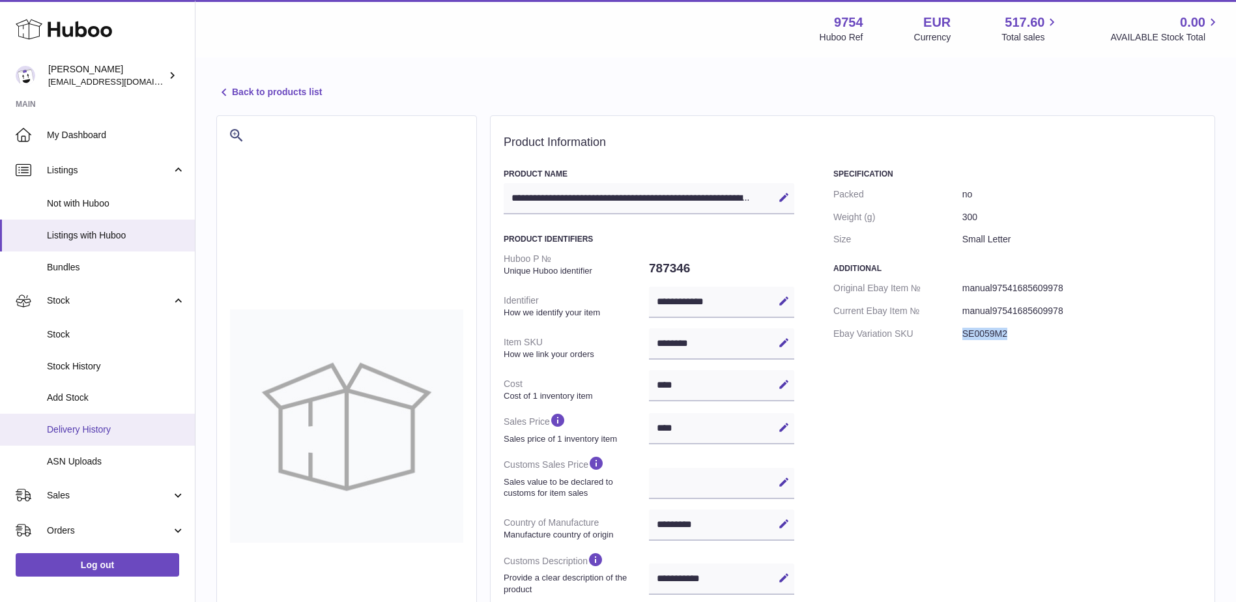
click at [106, 431] on span "Delivery History" at bounding box center [116, 429] width 138 height 12
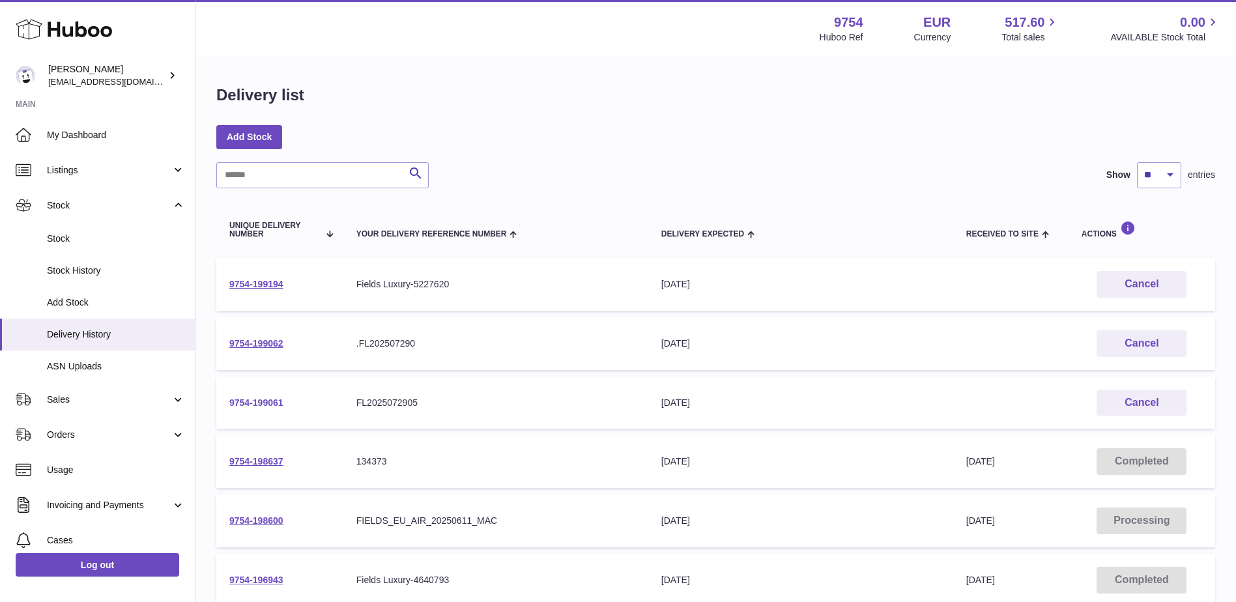
click at [242, 402] on link "9754-199061" at bounding box center [256, 402] width 54 height 10
click at [260, 345] on link "9754-199062" at bounding box center [256, 343] width 54 height 10
click at [268, 293] on td "9754-199194" at bounding box center [279, 284] width 127 height 53
click at [268, 290] on td "9754-199194" at bounding box center [279, 284] width 127 height 53
click at [263, 284] on link "9754-199194" at bounding box center [256, 284] width 54 height 10
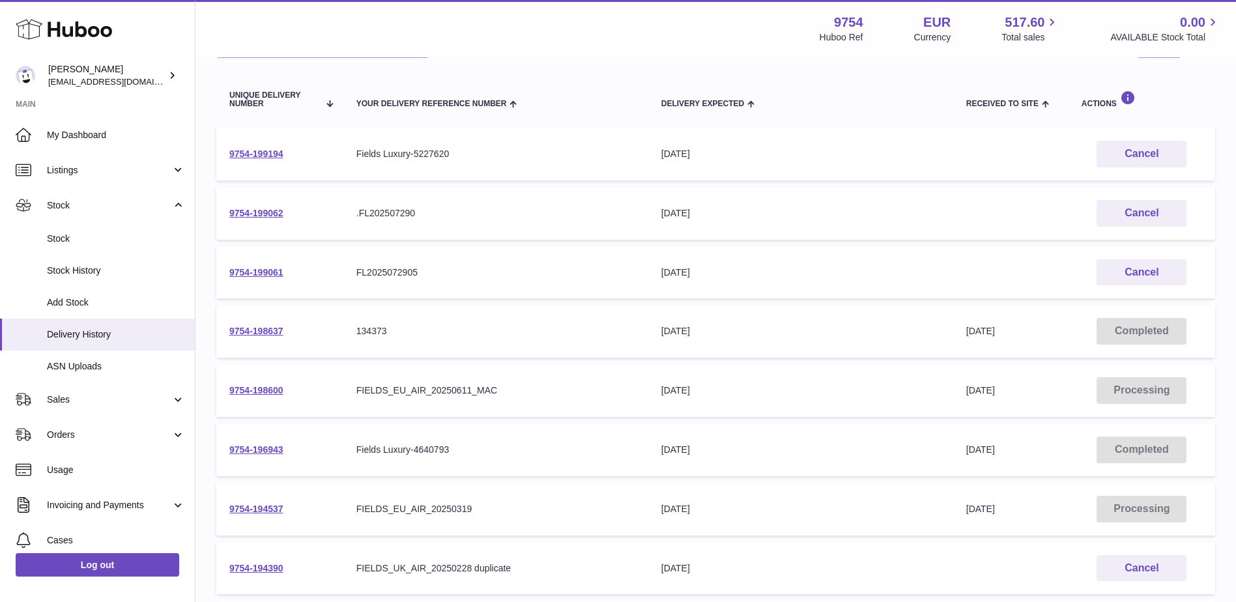
scroll to position [195, 0]
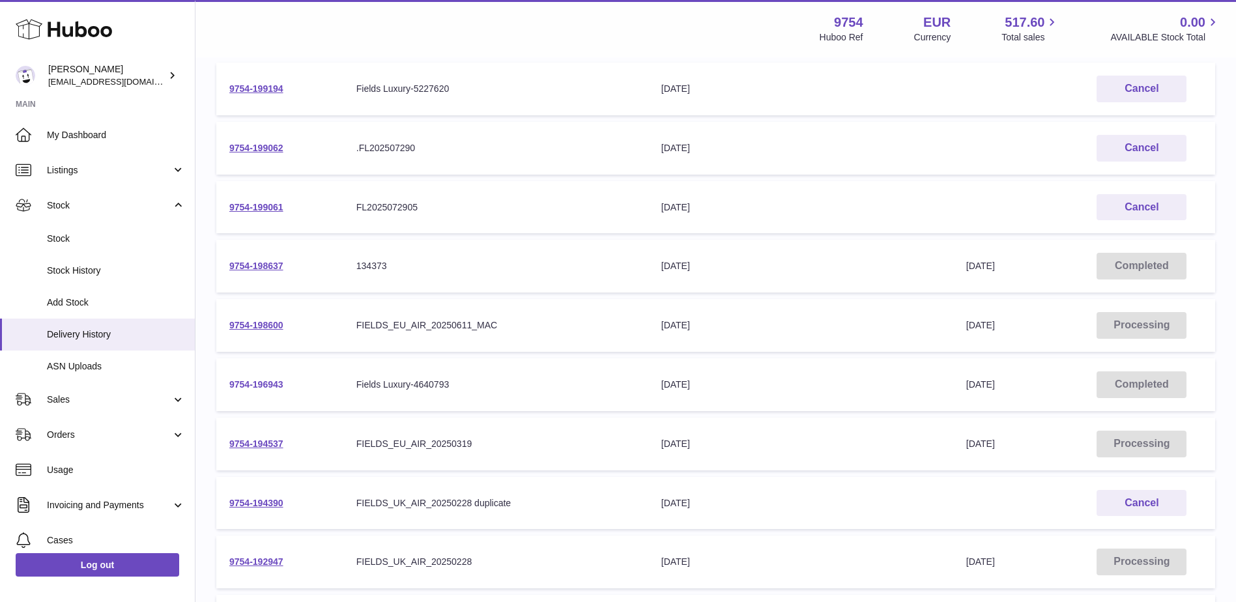
click at [270, 382] on link "9754-196943" at bounding box center [256, 384] width 54 height 10
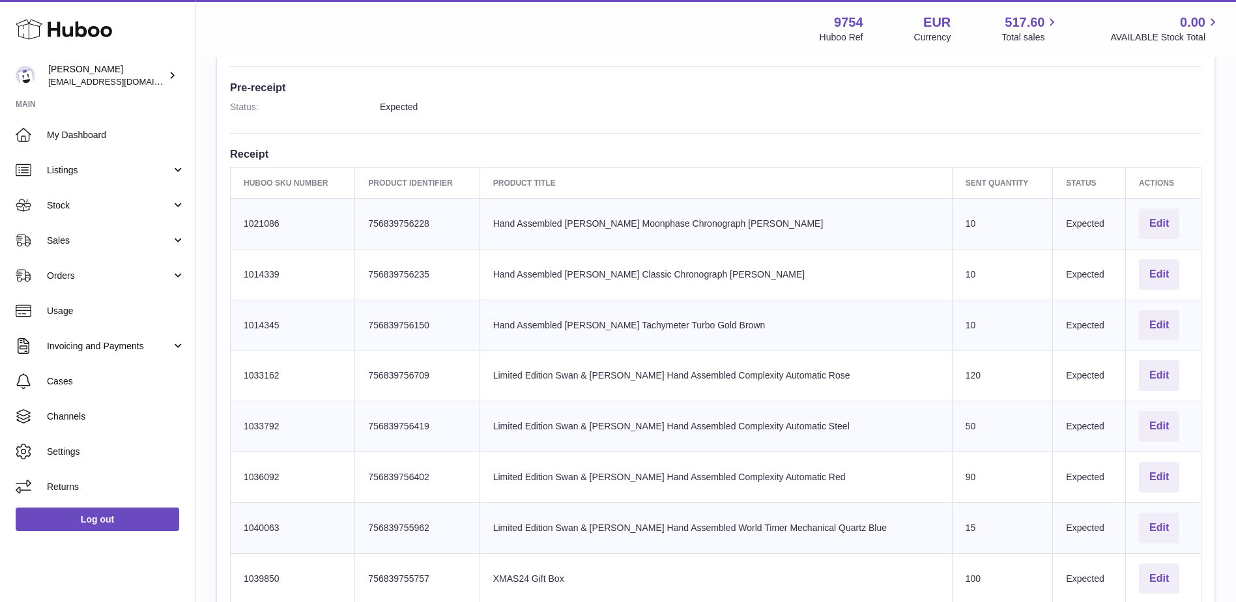
scroll to position [521, 0]
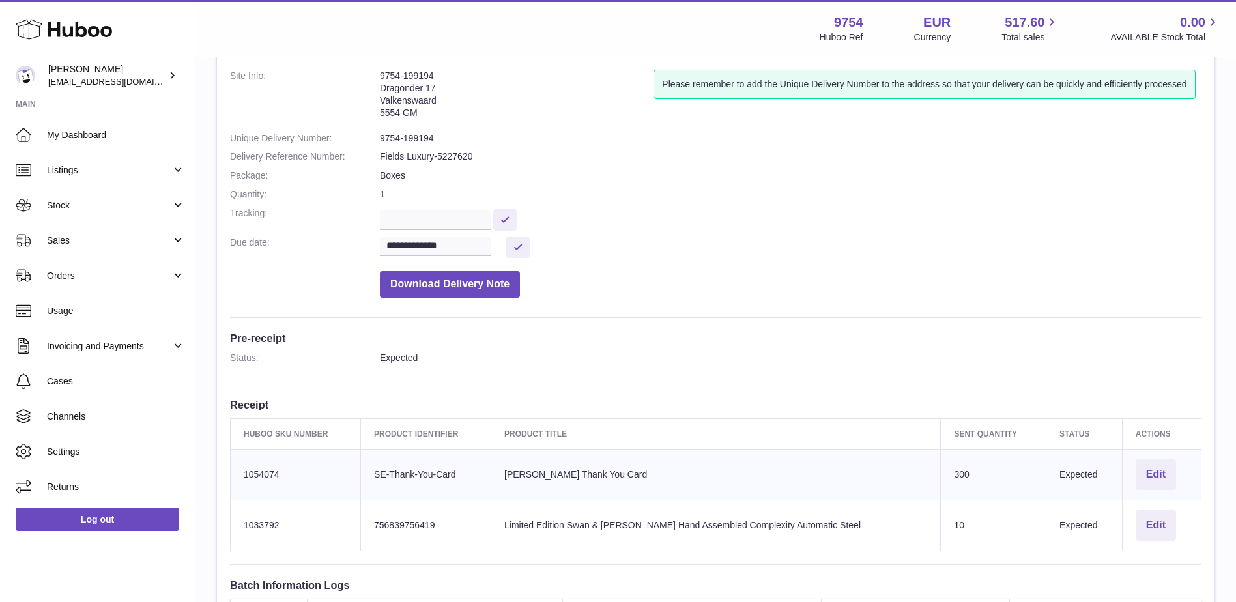
scroll to position [261, 0]
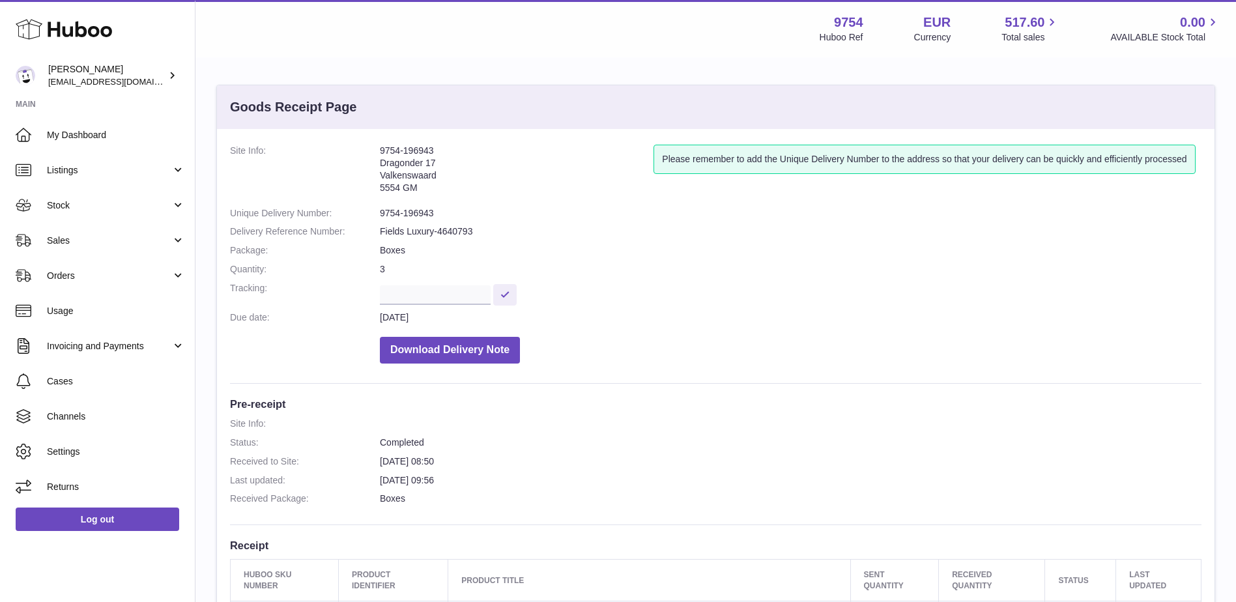
scroll to position [326, 0]
